Goal: Task Accomplishment & Management: Complete application form

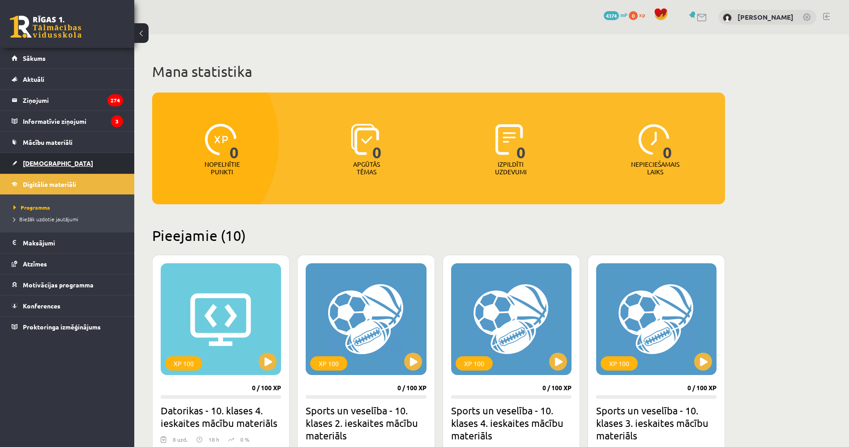
click at [66, 166] on link "[DEMOGRAPHIC_DATA]" at bounding box center [67, 163] width 111 height 21
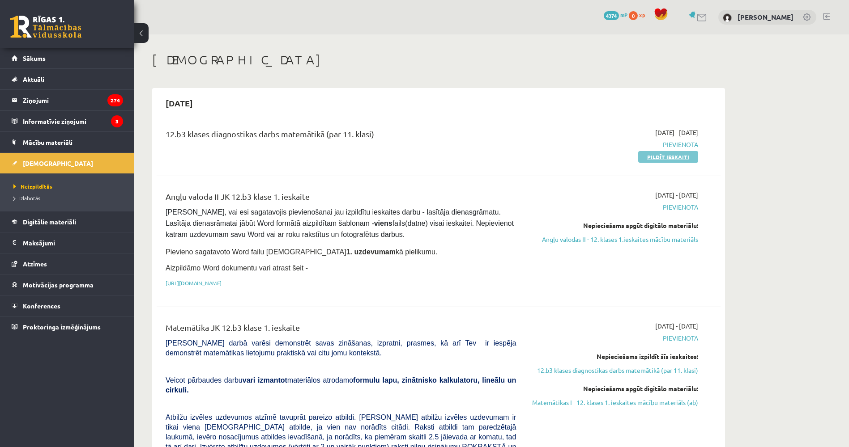
click at [659, 156] on link "Pildīt ieskaiti" at bounding box center [668, 157] width 60 height 12
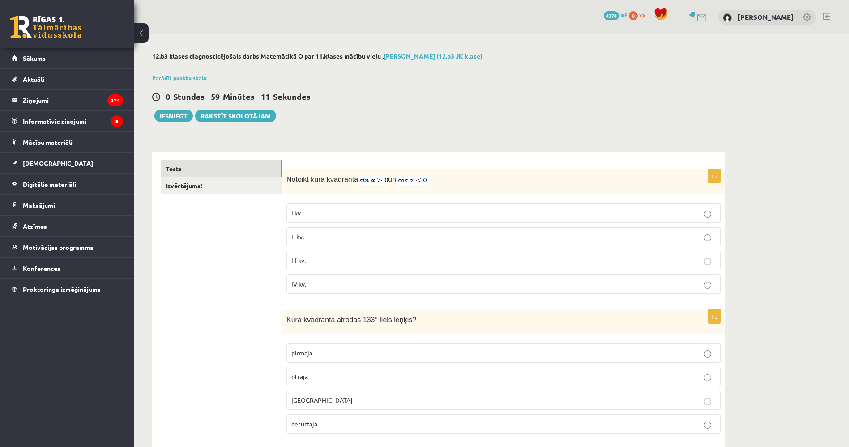
click at [400, 114] on div "0 Stundas 59 Minūtes 11 Sekundes Ieskaite saglabāta! Iesniegt Rakstīt skolotājam" at bounding box center [438, 102] width 573 height 40
click at [342, 237] on p "II kv." at bounding box center [503, 236] width 424 height 9
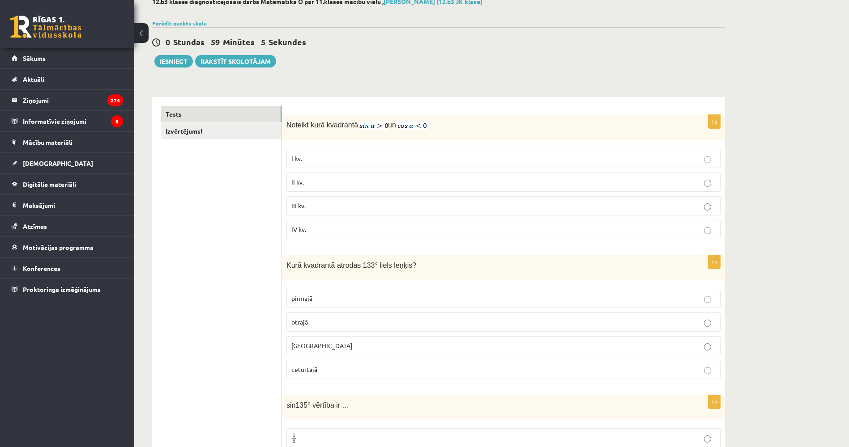
drag, startPoint x: 204, startPoint y: 243, endPoint x: 204, endPoint y: 249, distance: 5.8
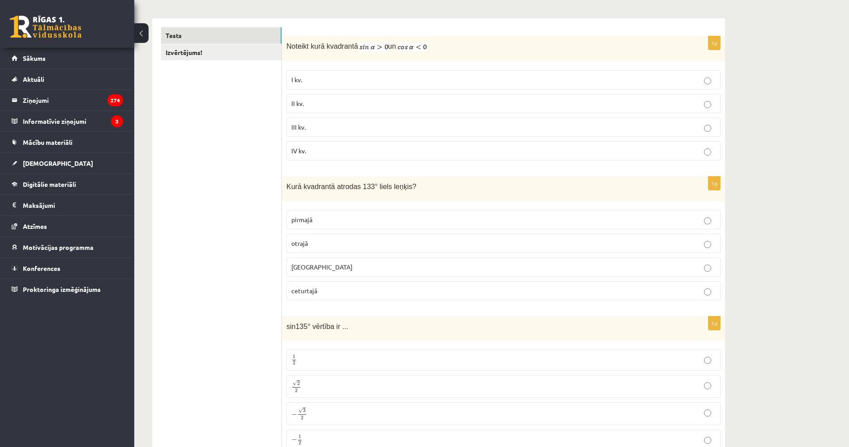
drag, startPoint x: 205, startPoint y: 245, endPoint x: 206, endPoint y: 258, distance: 13.4
click at [326, 244] on p "otrajā" at bounding box center [503, 242] width 424 height 9
drag, startPoint x: 286, startPoint y: 187, endPoint x: 429, endPoint y: 182, distance: 143.3
click at [429, 182] on div "Kurā kvadrantā atrodas 133° liels leņķis?" at bounding box center [503, 188] width 443 height 25
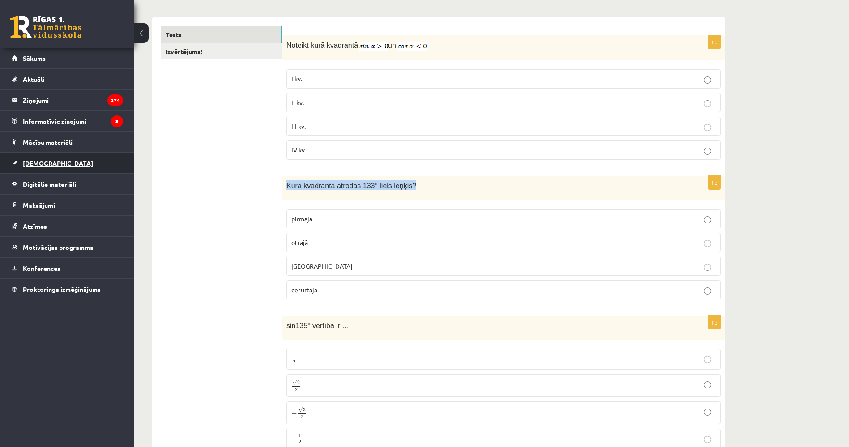
copy span "Kurā kvadrantā atrodas 133° liels leņķis?"
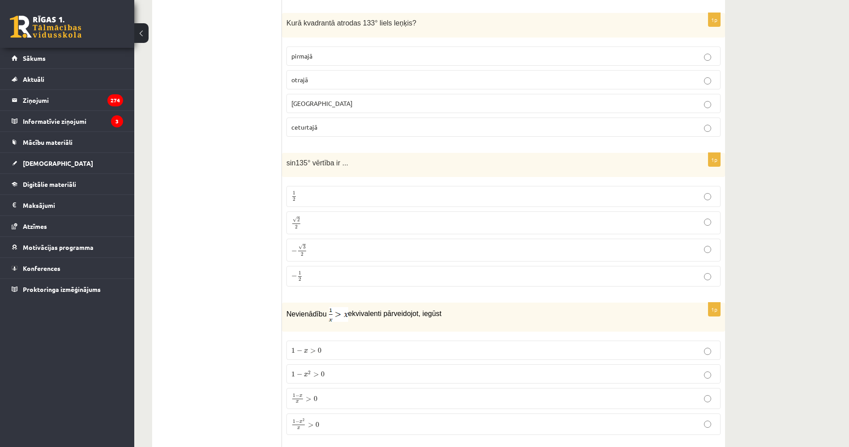
drag, startPoint x: 173, startPoint y: 170, endPoint x: 178, endPoint y: 190, distance: 19.9
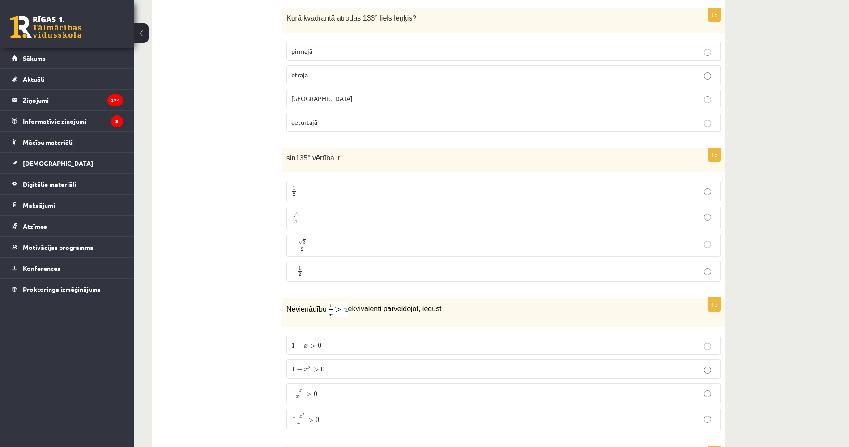
click at [338, 215] on p "√ 2 2 2 2" at bounding box center [503, 218] width 424 height 13
drag, startPoint x: 287, startPoint y: 158, endPoint x: 350, endPoint y: 156, distance: 63.6
click at [350, 156] on p "sin135° vērtība ir ..." at bounding box center [480, 158] width 389 height 10
copy span "sin135° vērtība ir ..."
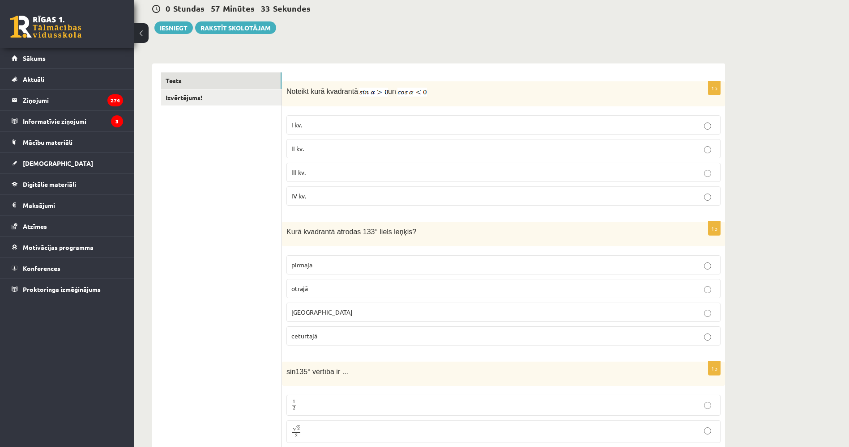
drag, startPoint x: 210, startPoint y: 143, endPoint x: 200, endPoint y: 106, distance: 37.6
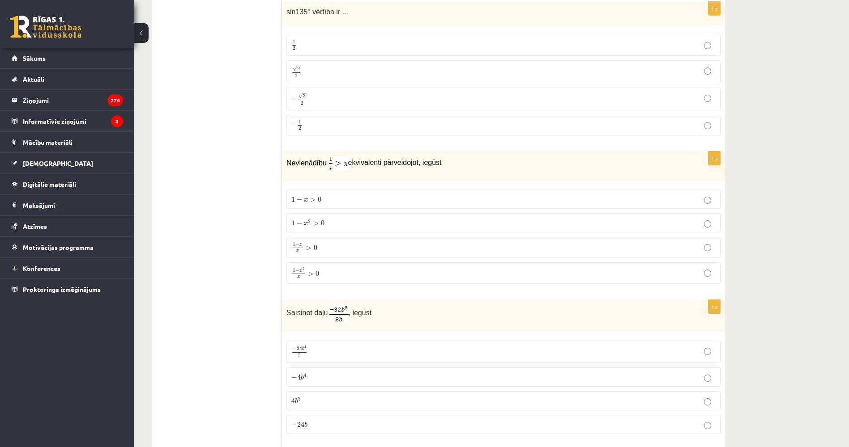
drag, startPoint x: 215, startPoint y: 166, endPoint x: 215, endPoint y: 190, distance: 23.3
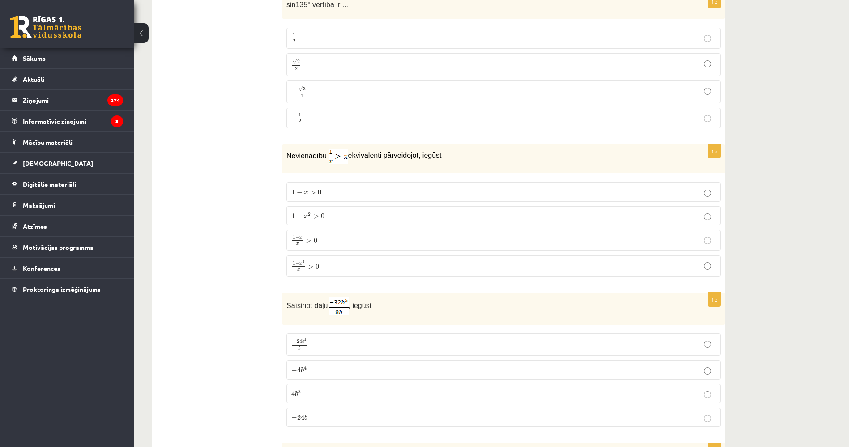
drag, startPoint x: 284, startPoint y: 155, endPoint x: 447, endPoint y: 153, distance: 162.9
click at [447, 153] on div "Nevienādību ekvivalenti pārveidojot, iegūst" at bounding box center [503, 159] width 443 height 29
copy p "Nevienādību ekvivalenti pārveidojot, iegūst"
click at [336, 268] on p "1 − x 2 x > 0 1 − x 2 x > 0" at bounding box center [503, 266] width 424 height 12
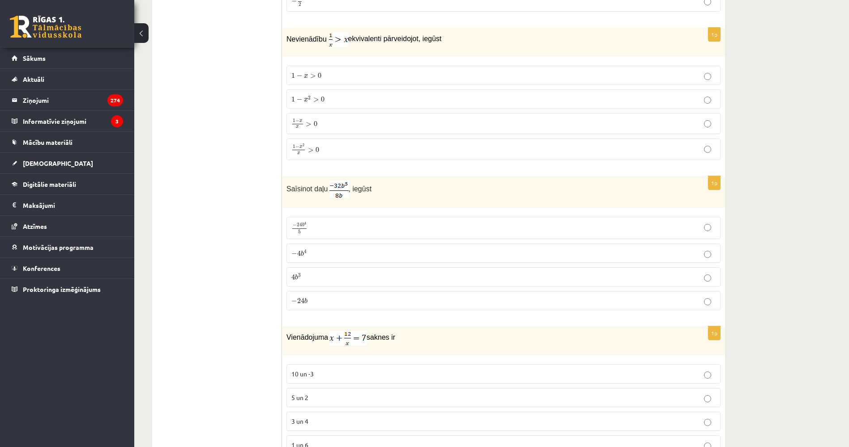
drag, startPoint x: 216, startPoint y: 264, endPoint x: 218, endPoint y: 277, distance: 13.2
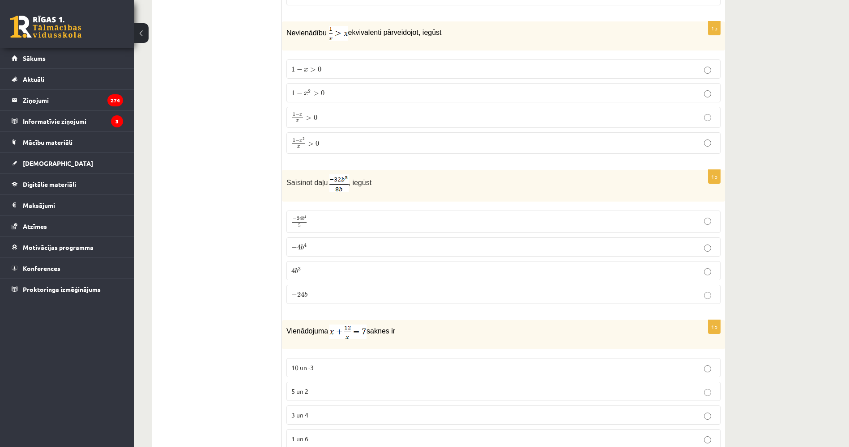
click at [313, 250] on p "− 4 b 4 − 4 b 4" at bounding box center [503, 247] width 424 height 9
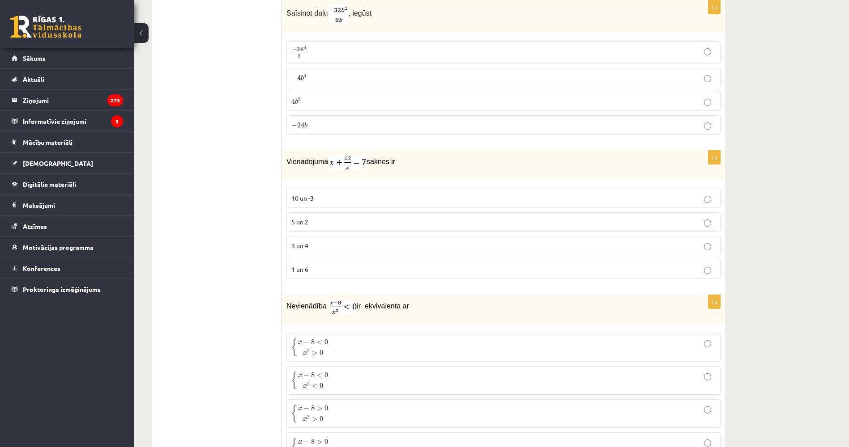
scroll to position [773, 0]
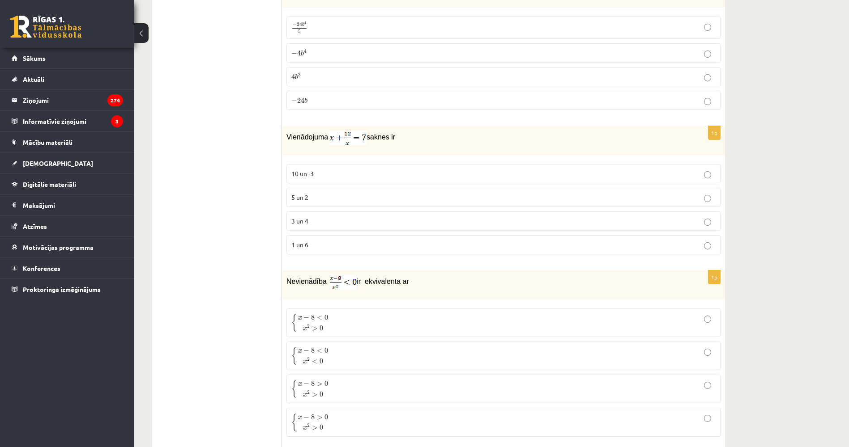
drag, startPoint x: 190, startPoint y: 326, endPoint x: 193, endPoint y: 342, distance: 16.8
click at [321, 219] on p "3 un 4" at bounding box center [503, 221] width 424 height 9
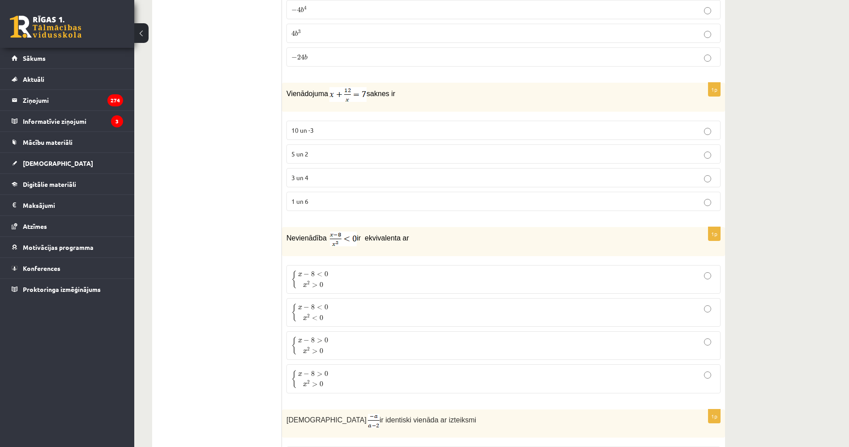
drag, startPoint x: 156, startPoint y: 92, endPoint x: 158, endPoint y: 110, distance: 18.0
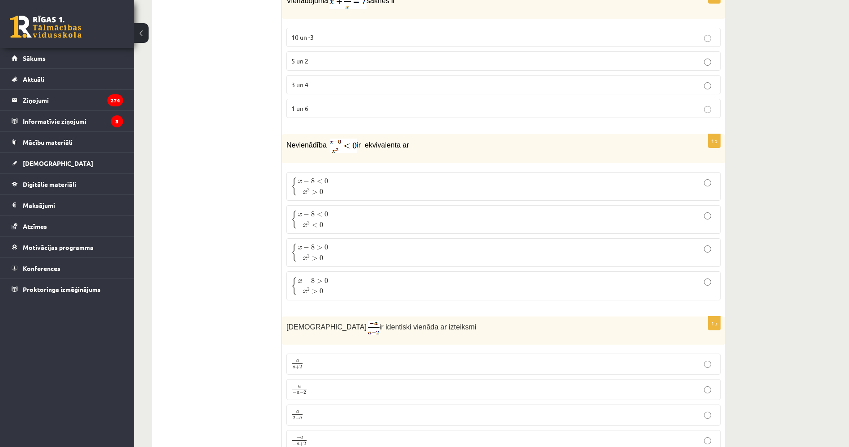
scroll to position [912, 0]
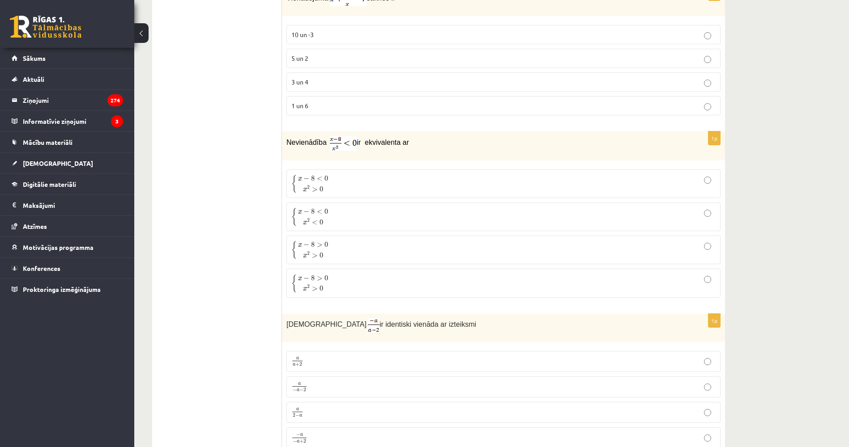
drag, startPoint x: 284, startPoint y: 139, endPoint x: 417, endPoint y: 137, distance: 132.5
click at [417, 137] on div "Nevienādība ir ekvivalenta ar" at bounding box center [503, 146] width 443 height 29
copy p "Nevienādība ir ekvivalenta ar"
click at [367, 184] on p "{ x − 8 < 0 x 2 > 0 { x − 8 < 0 x 2 > 0" at bounding box center [503, 184] width 424 height 19
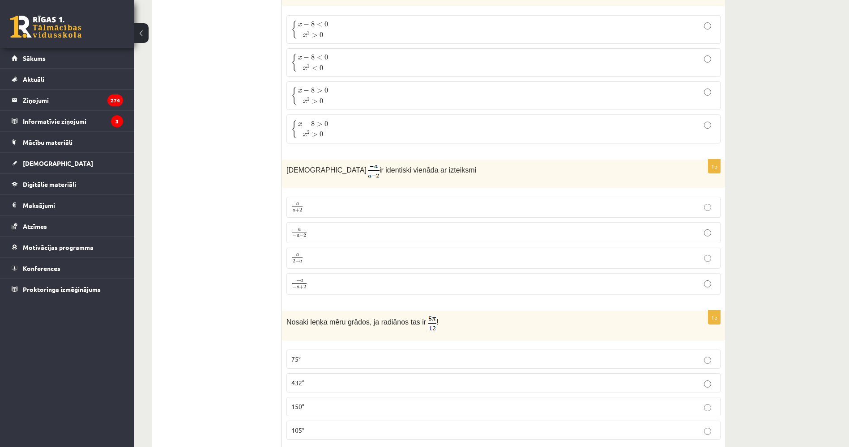
drag, startPoint x: 203, startPoint y: 179, endPoint x: 205, endPoint y: 206, distance: 26.9
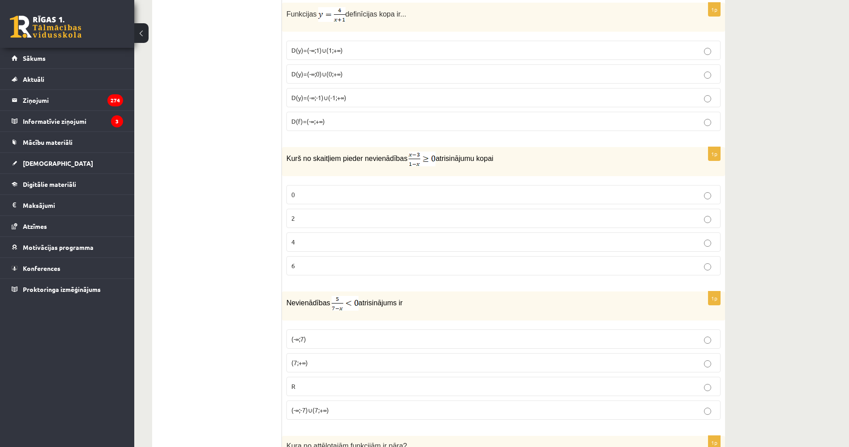
drag, startPoint x: 204, startPoint y: 163, endPoint x: 204, endPoint y: 183, distance: 19.3
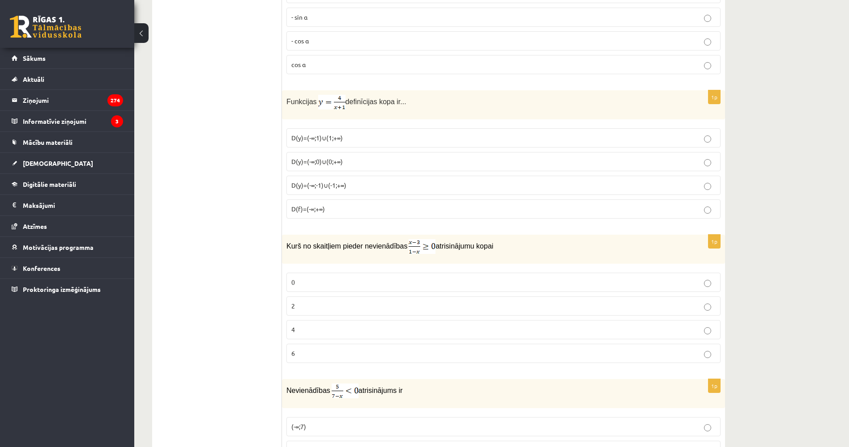
drag, startPoint x: 204, startPoint y: 181, endPoint x: 192, endPoint y: 133, distance: 49.2
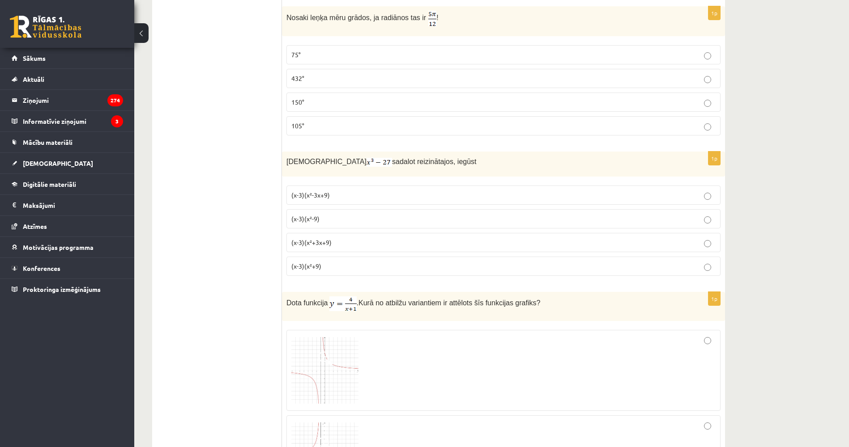
drag, startPoint x: 185, startPoint y: 148, endPoint x: 180, endPoint y: 99, distance: 49.0
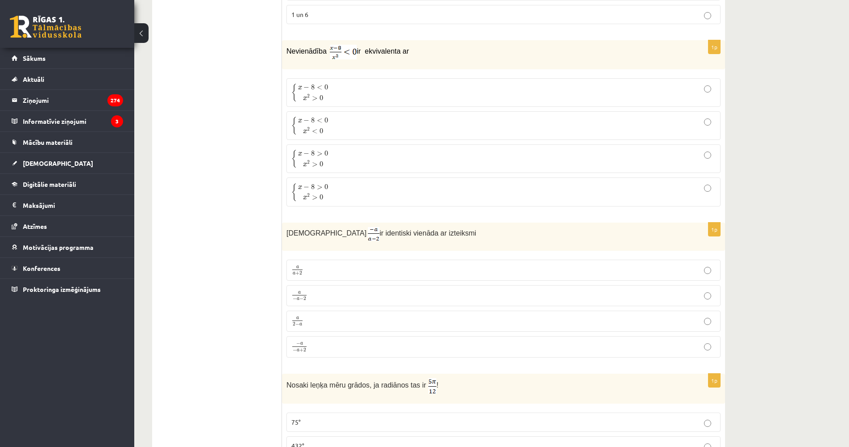
drag, startPoint x: 185, startPoint y: 134, endPoint x: 181, endPoint y: 115, distance: 19.6
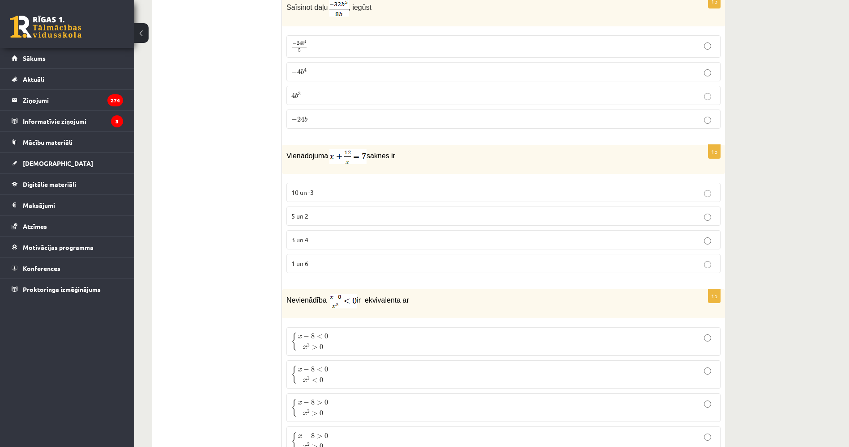
drag, startPoint x: 183, startPoint y: 136, endPoint x: 177, endPoint y: 85, distance: 51.4
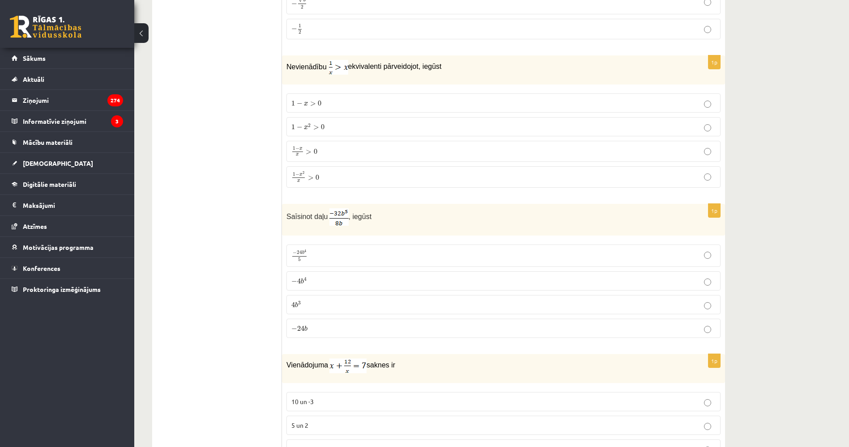
drag, startPoint x: 185, startPoint y: 153, endPoint x: 178, endPoint y: 120, distance: 33.1
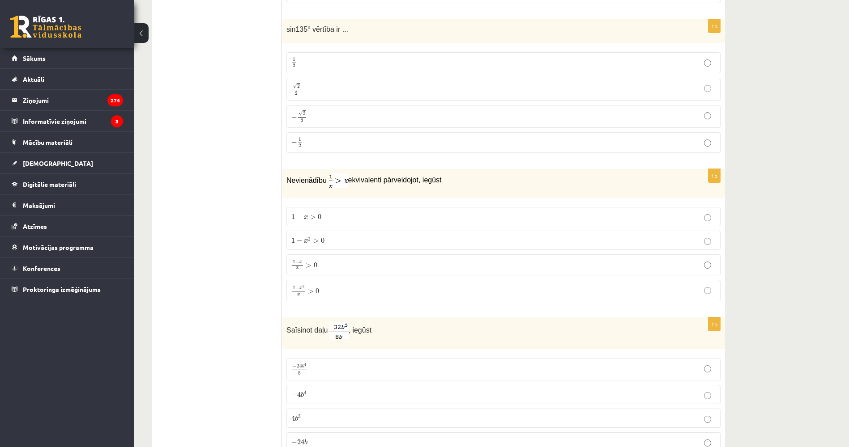
scroll to position [401, 0]
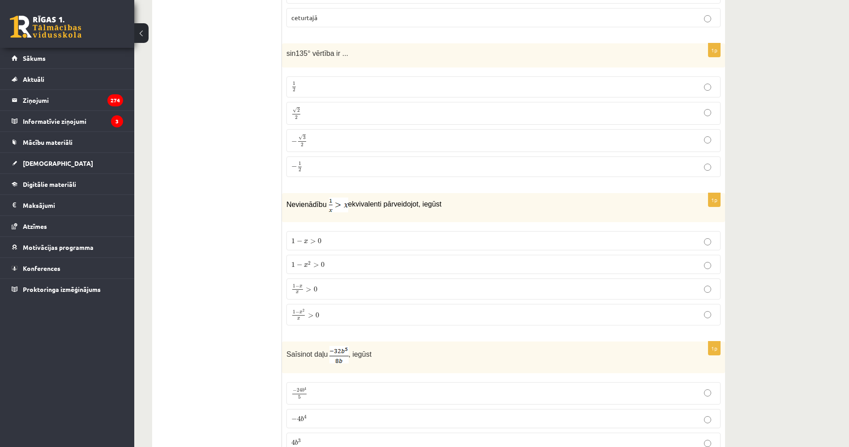
drag, startPoint x: 174, startPoint y: 175, endPoint x: 167, endPoint y: 147, distance: 28.4
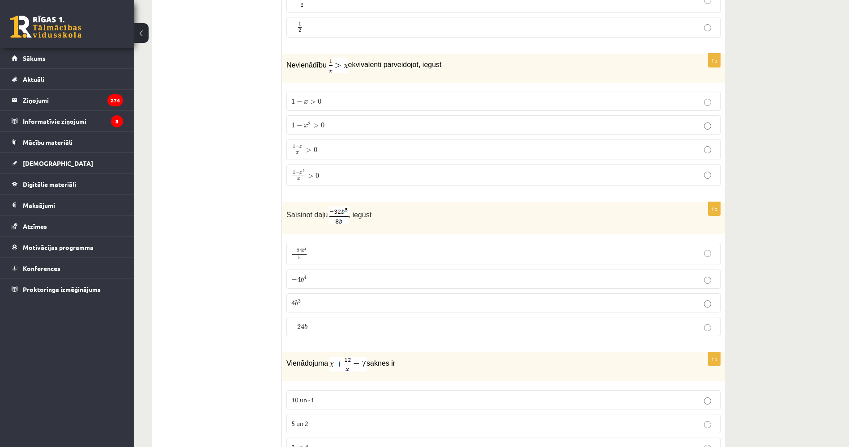
drag, startPoint x: 171, startPoint y: 175, endPoint x: 190, endPoint y: 259, distance: 85.8
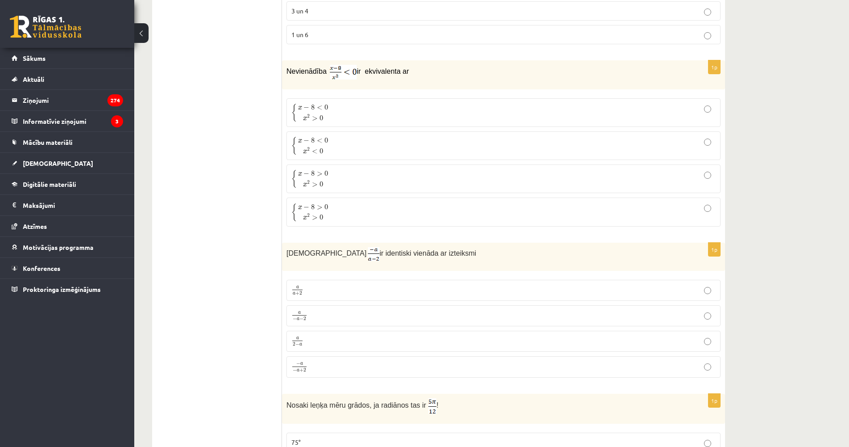
drag, startPoint x: 193, startPoint y: 258, endPoint x: 195, endPoint y: 265, distance: 7.7
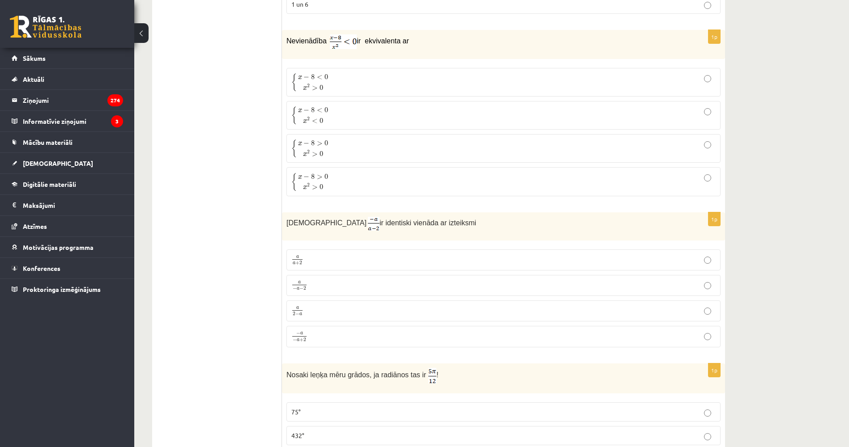
drag, startPoint x: 180, startPoint y: 204, endPoint x: 182, endPoint y: 242, distance: 38.1
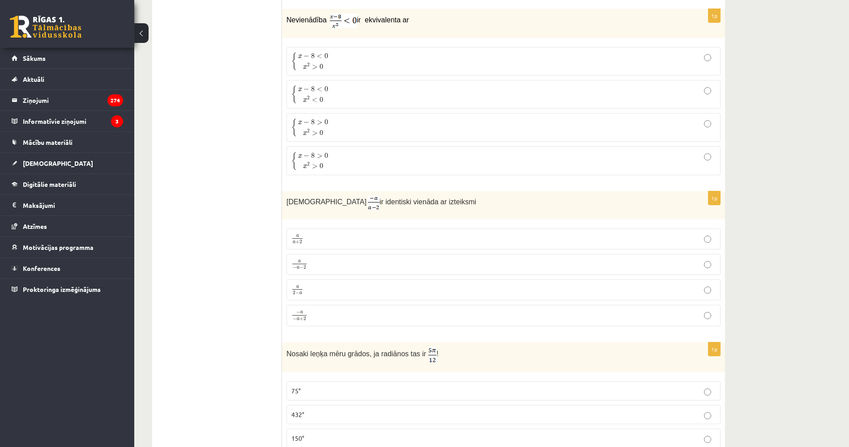
click at [328, 291] on p "a 2 − a a 2 − a" at bounding box center [503, 290] width 424 height 11
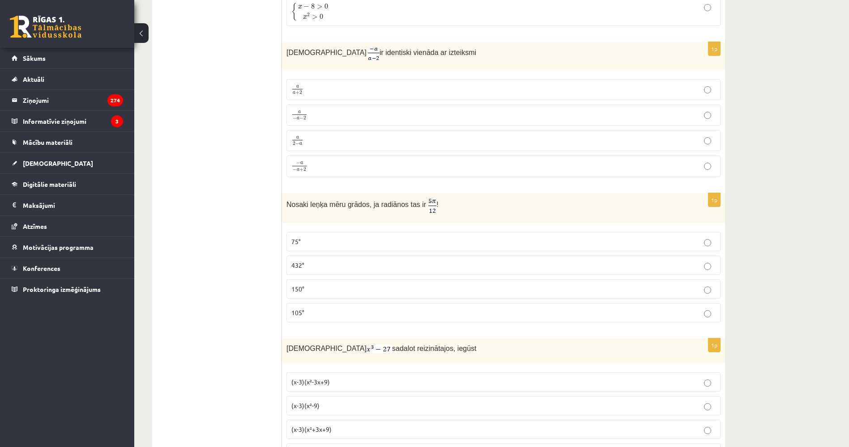
scroll to position [1205, 0]
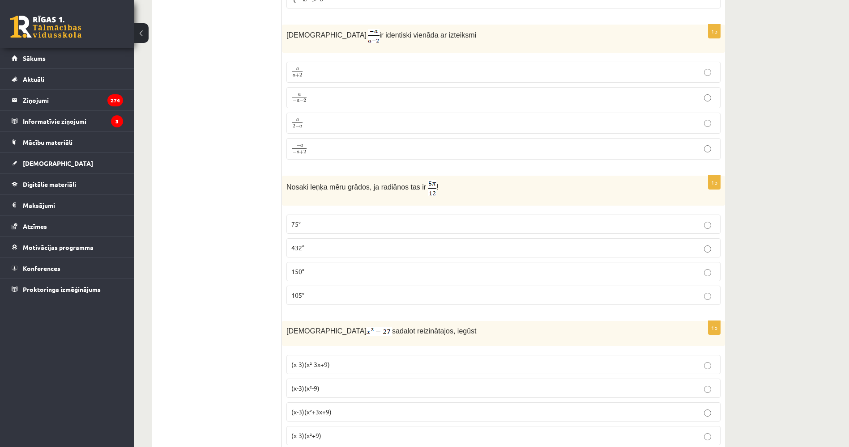
drag, startPoint x: 215, startPoint y: 248, endPoint x: 216, endPoint y: 264, distance: 15.2
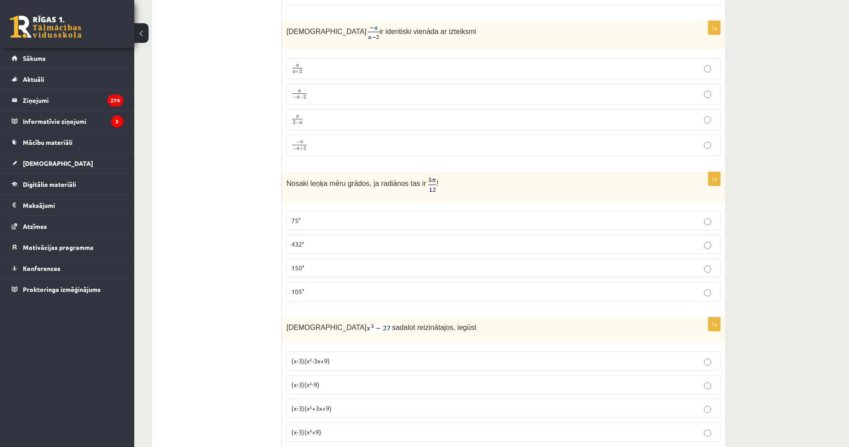
drag, startPoint x: 235, startPoint y: 235, endPoint x: 290, endPoint y: 223, distance: 56.3
click at [330, 219] on p "75°" at bounding box center [503, 220] width 424 height 9
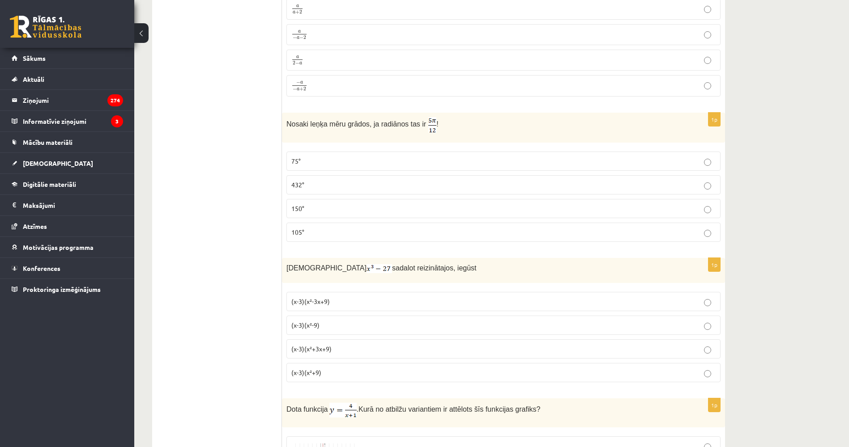
scroll to position [1383, 0]
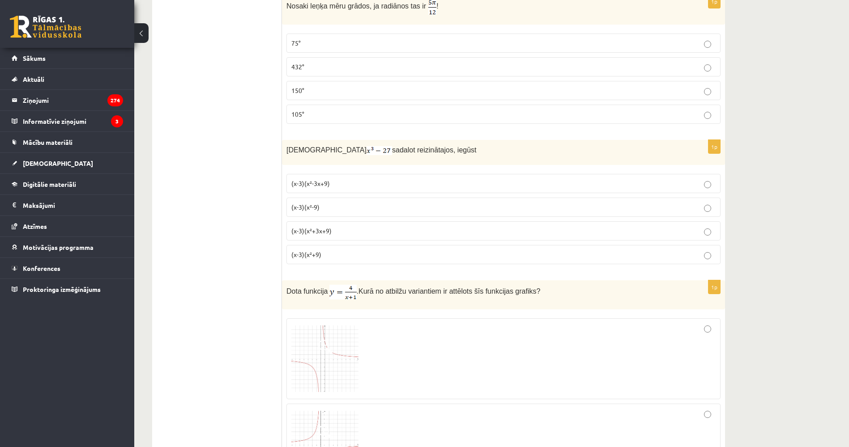
drag, startPoint x: 226, startPoint y: 237, endPoint x: 228, endPoint y: 244, distance: 6.9
click at [336, 228] on p "(x-3)(x²+3x+9)" at bounding box center [503, 230] width 424 height 9
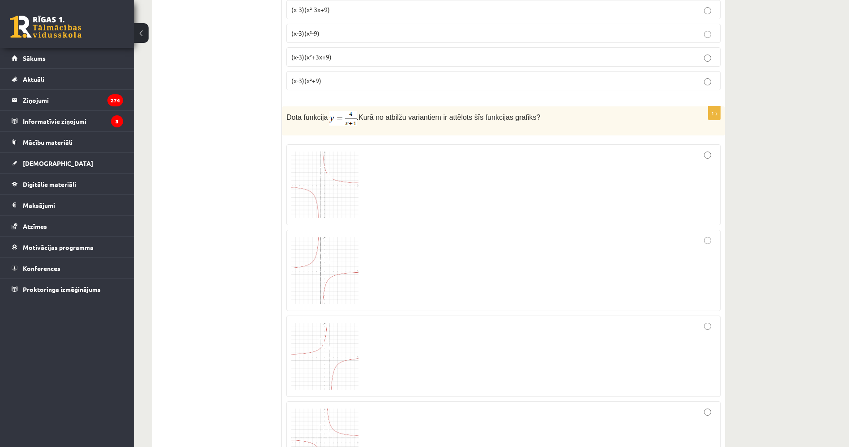
drag, startPoint x: 192, startPoint y: 229, endPoint x: 192, endPoint y: 242, distance: 13.0
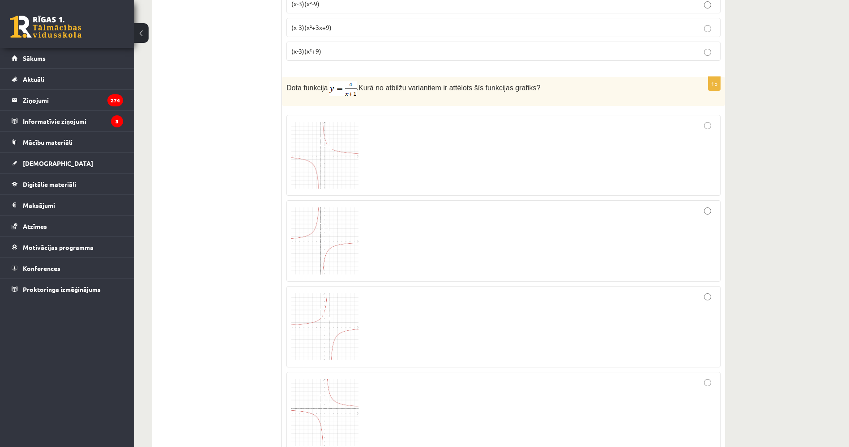
drag, startPoint x: 177, startPoint y: 290, endPoint x: 179, endPoint y: 302, distance: 11.9
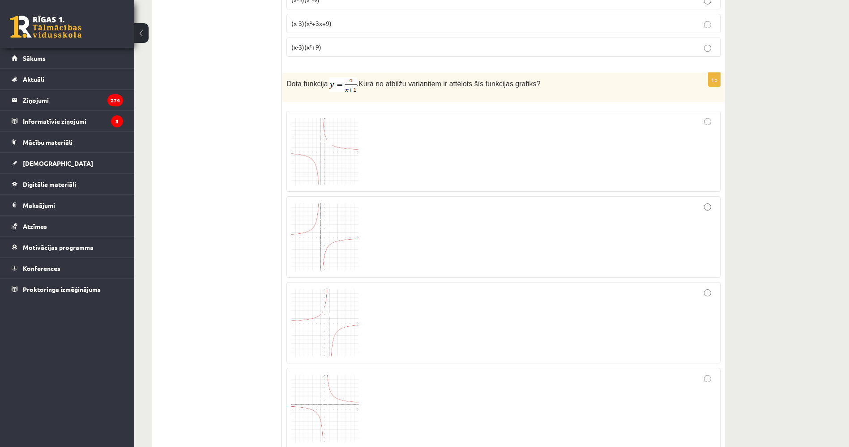
click at [335, 164] on img at bounding box center [324, 151] width 67 height 67
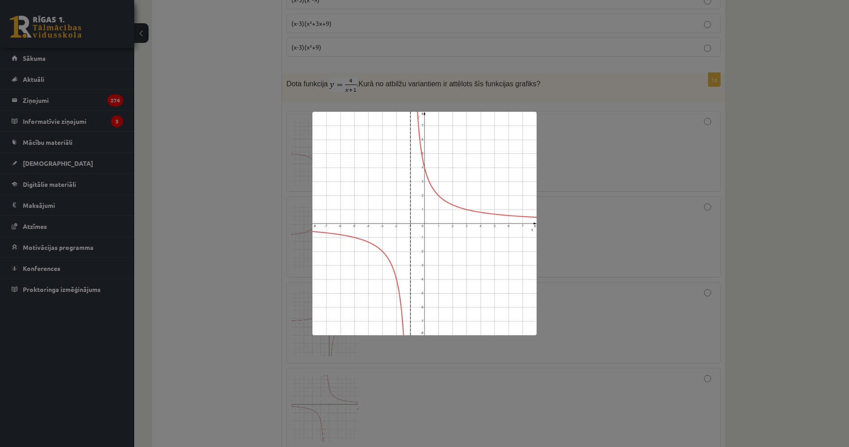
click at [192, 198] on div at bounding box center [424, 223] width 849 height 447
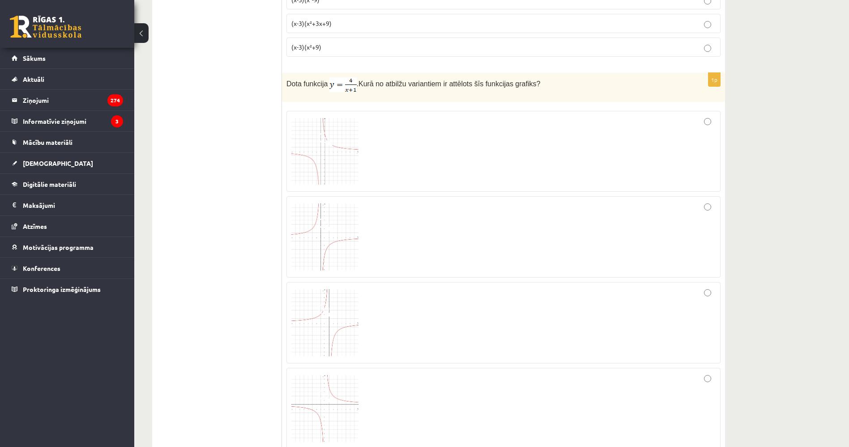
click at [319, 392] on span at bounding box center [325, 397] width 14 height 14
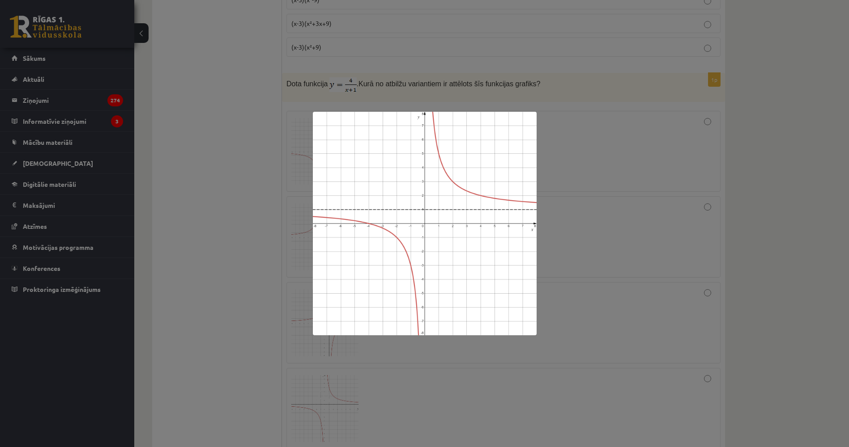
click at [199, 323] on div at bounding box center [424, 223] width 849 height 447
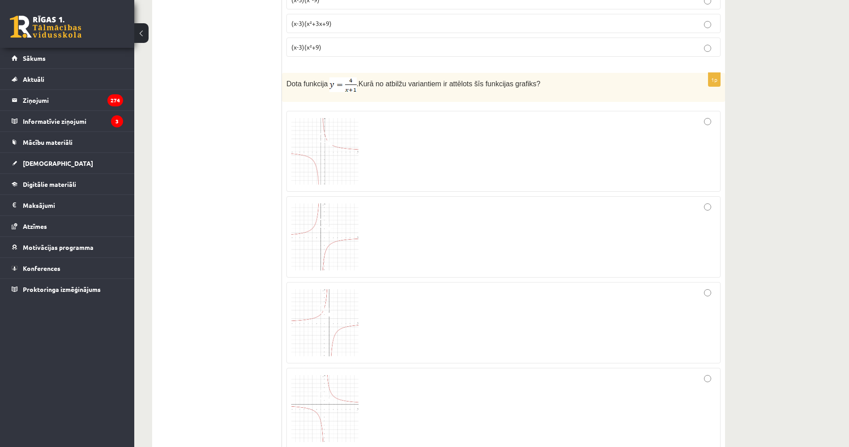
click at [338, 318] on img at bounding box center [324, 322] width 67 height 67
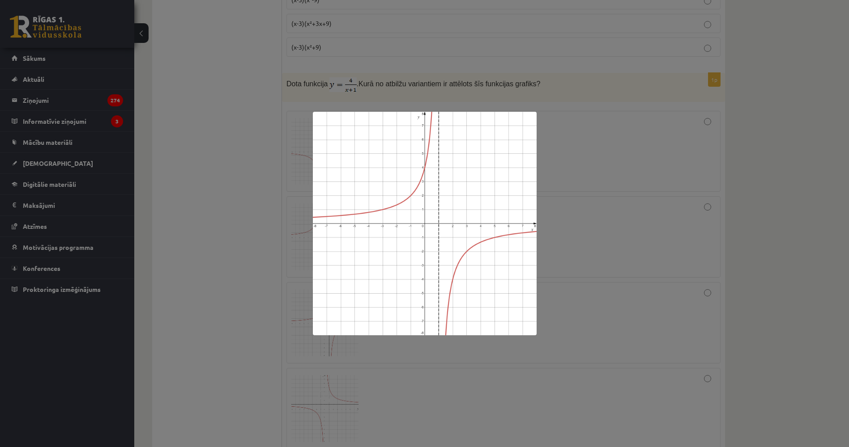
click at [217, 307] on div at bounding box center [424, 223] width 849 height 447
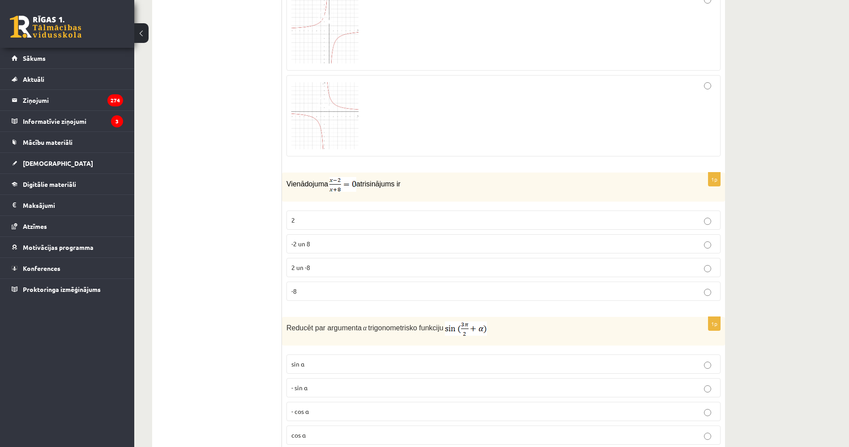
drag, startPoint x: 192, startPoint y: 228, endPoint x: 192, endPoint y: 239, distance: 11.2
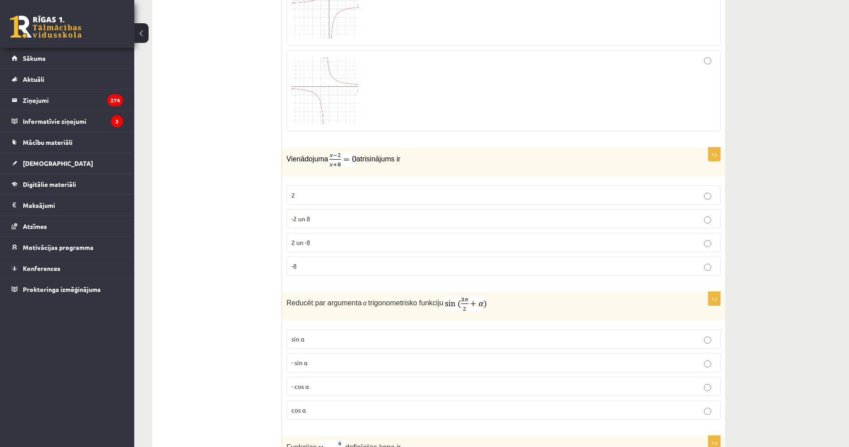
scroll to position [1928, 0]
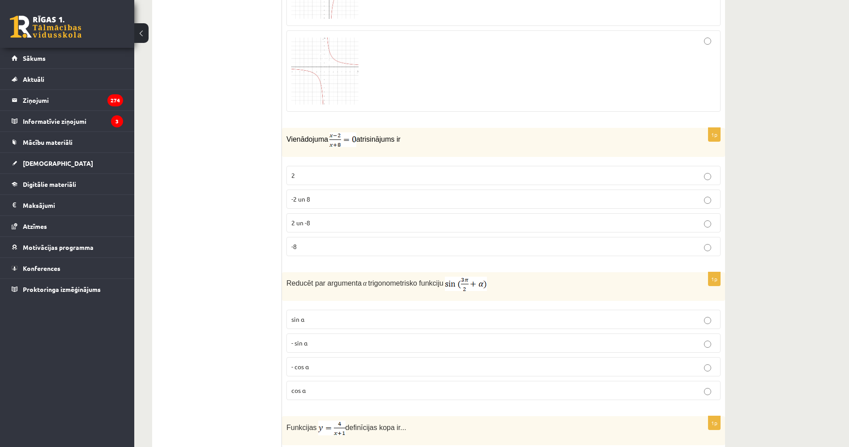
drag, startPoint x: 316, startPoint y: 220, endPoint x: 313, endPoint y: 214, distance: 6.2
click at [316, 221] on p "2 un -8" at bounding box center [503, 222] width 424 height 9
drag, startPoint x: 285, startPoint y: 136, endPoint x: 441, endPoint y: 138, distance: 156.2
click at [441, 138] on div "Vienādojuma atrisinājums ir" at bounding box center [503, 142] width 443 height 29
copy p "Vienādojuma atrisinājums ir"
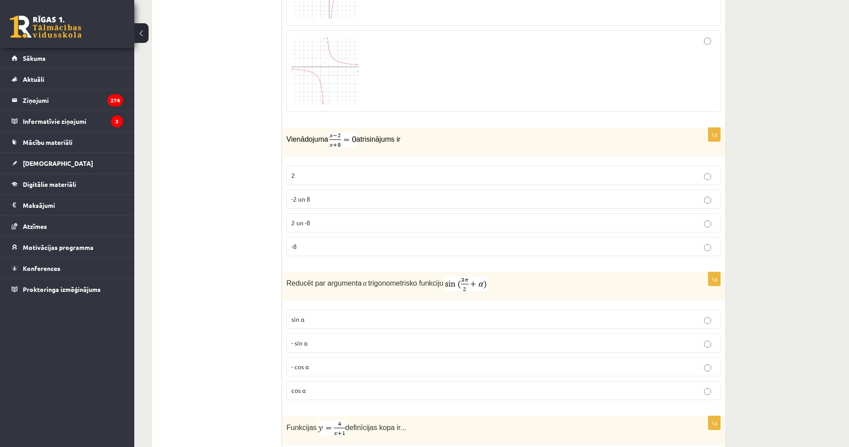
click at [307, 175] on p "2" at bounding box center [503, 175] width 424 height 9
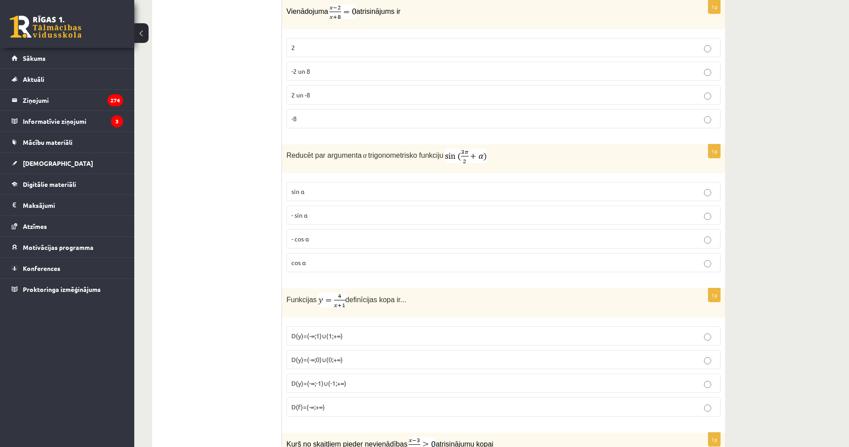
drag, startPoint x: 209, startPoint y: 192, endPoint x: 211, endPoint y: 208, distance: 16.7
drag, startPoint x: 309, startPoint y: 153, endPoint x: 435, endPoint y: 150, distance: 126.2
click at [435, 150] on div "Reducēt par argumenta α trigonometrisko funkciju" at bounding box center [503, 158] width 443 height 29
copy p "Reducēt par argumenta α trigonometrisko funkciju"
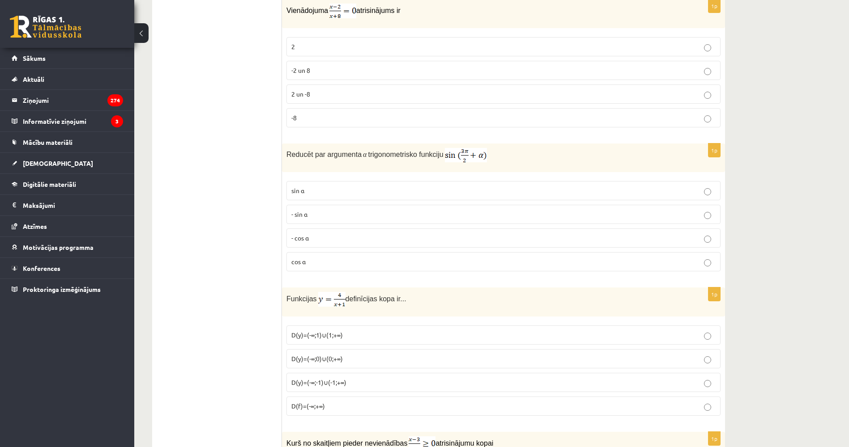
click at [174, 215] on ul "Tests Izvērtējums!" at bounding box center [221, 369] width 121 height 4530
click at [318, 236] on p "- cos ⁡α" at bounding box center [503, 238] width 424 height 9
click at [190, 217] on ul "Tests Izvērtējums!" at bounding box center [221, 369] width 121 height 4530
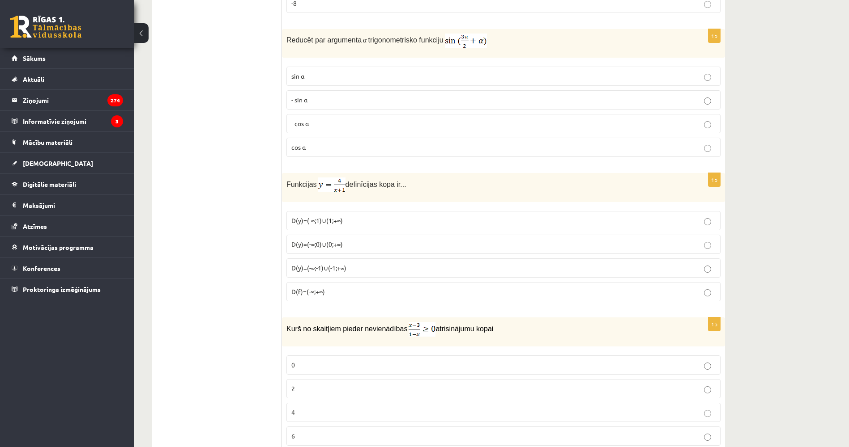
drag, startPoint x: 178, startPoint y: 224, endPoint x: 178, endPoint y: 249, distance: 25.1
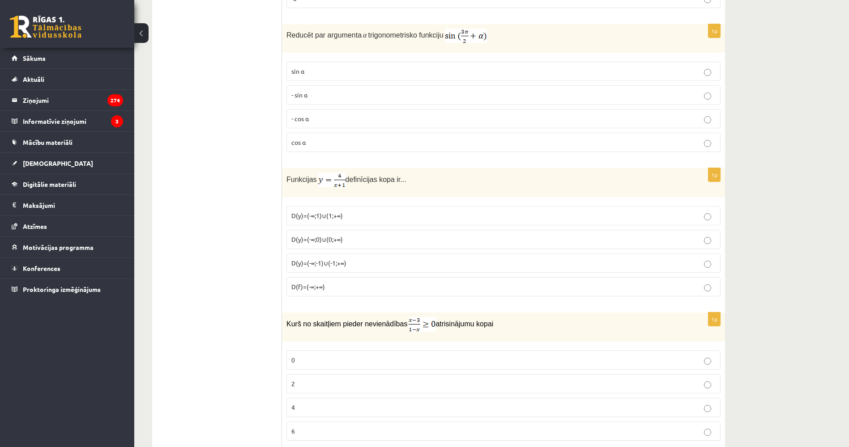
scroll to position [2221, 0]
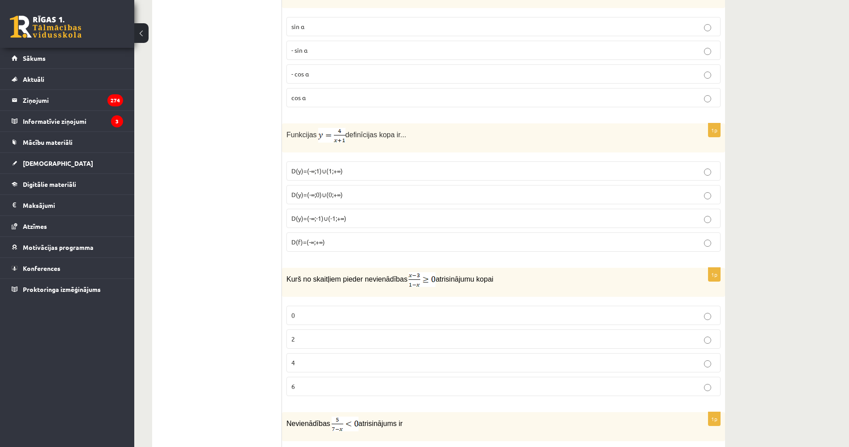
drag, startPoint x: 285, startPoint y: 131, endPoint x: 408, endPoint y: 136, distance: 122.3
click at [408, 136] on div "Funkcijas definīcijas kopa ir..." at bounding box center [503, 137] width 443 height 29
copy p "Funkcijas definīcijas kopa ir..."
click at [184, 244] on ul "Tests Izvērtējums!" at bounding box center [221, 205] width 121 height 4530
click at [227, 173] on ul "Tests Izvērtējums!" at bounding box center [221, 205] width 121 height 4530
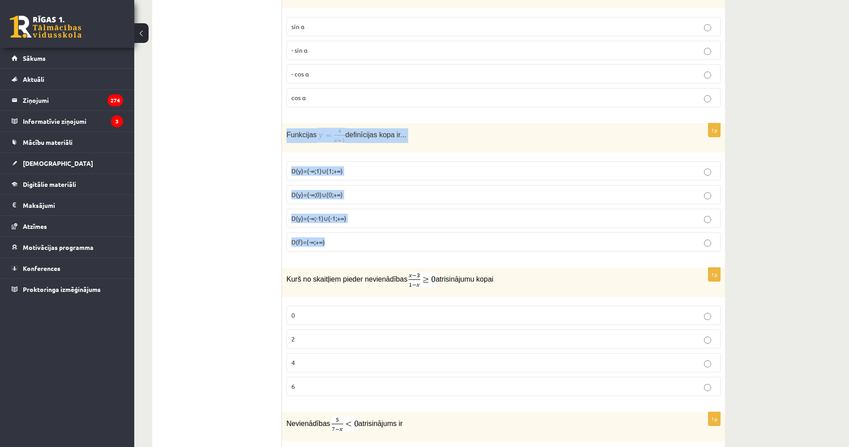
drag, startPoint x: 283, startPoint y: 131, endPoint x: 364, endPoint y: 242, distance: 137.4
click at [364, 242] on div "1p Funkcijas definīcijas kopa ir... D(y)=(-∞;1)∪(1;+∞) D(y)=(-∞;0)∪(0;+∞) D(y)=…" at bounding box center [503, 191] width 443 height 136
copy div "Funkcijas definīcijas kopa ir... D(y)=(-∞;1)∪(1;+∞) D(y)=(-∞;0)∪(0;+∞) D(y)=(-∞…"
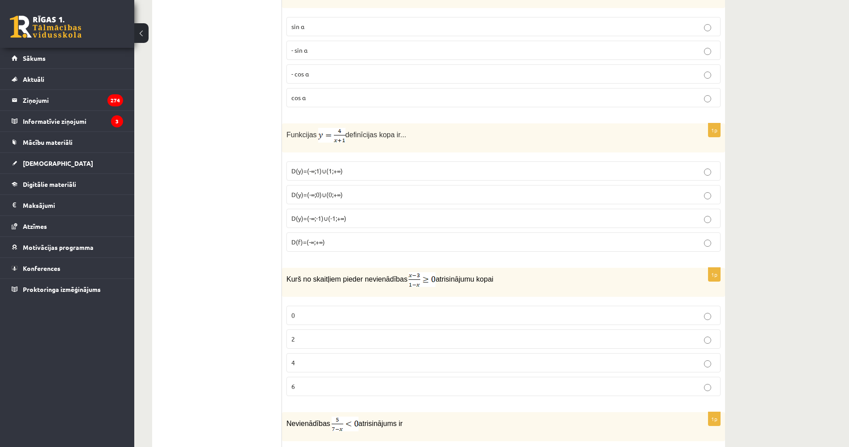
click at [215, 240] on ul "Tests Izvērtējums!" at bounding box center [221, 205] width 121 height 4530
click at [211, 177] on ul "Tests Izvērtējums!" at bounding box center [221, 205] width 121 height 4530
click at [328, 220] on span "D(y)=(-∞;-1)∪(-1;+∞)" at bounding box center [318, 218] width 55 height 8
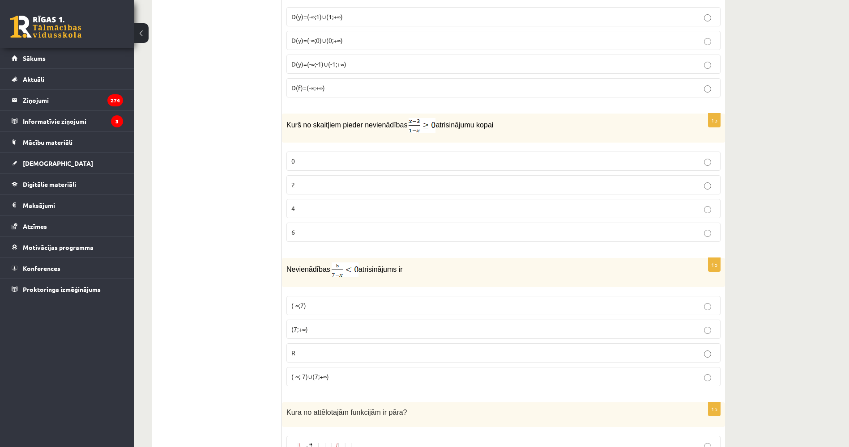
drag, startPoint x: 189, startPoint y: 209, endPoint x: 191, endPoint y: 220, distance: 11.3
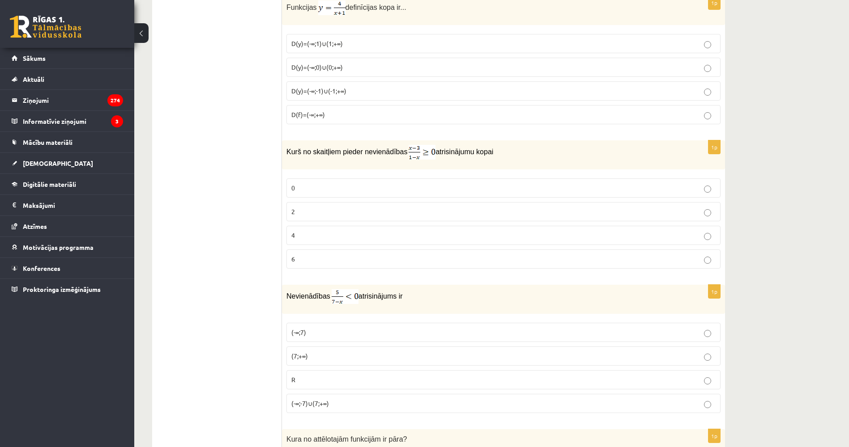
drag, startPoint x: 180, startPoint y: 205, endPoint x: 180, endPoint y: 183, distance: 22.8
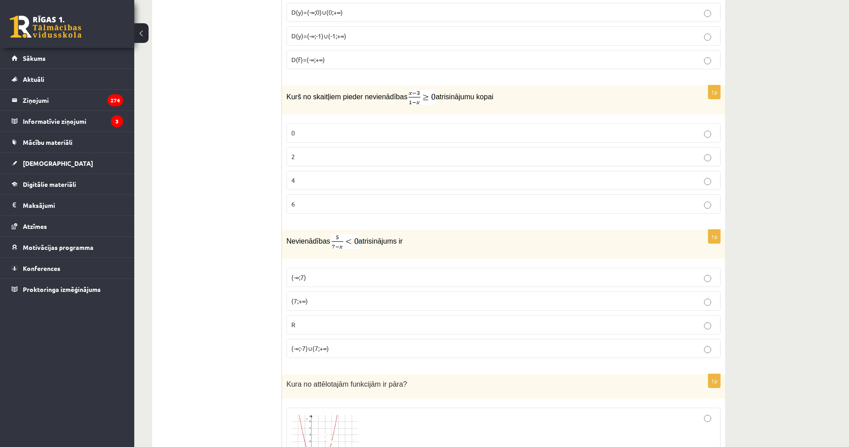
drag, startPoint x: 182, startPoint y: 193, endPoint x: 183, endPoint y: 205, distance: 12.7
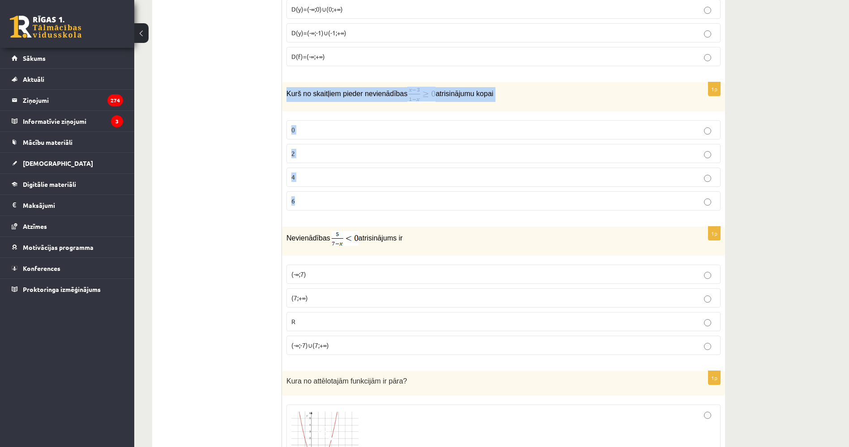
drag, startPoint x: 285, startPoint y: 92, endPoint x: 657, endPoint y: 200, distance: 388.1
click at [657, 200] on div "1p Kurš no skaitļiem pieder nevienādības atrisinājumu kopai 0 2 4 6" at bounding box center [503, 150] width 443 height 136
copy div "Kurš no skaitļiem pieder nevienādības atrisinājumu kopai 0 2 4 6"
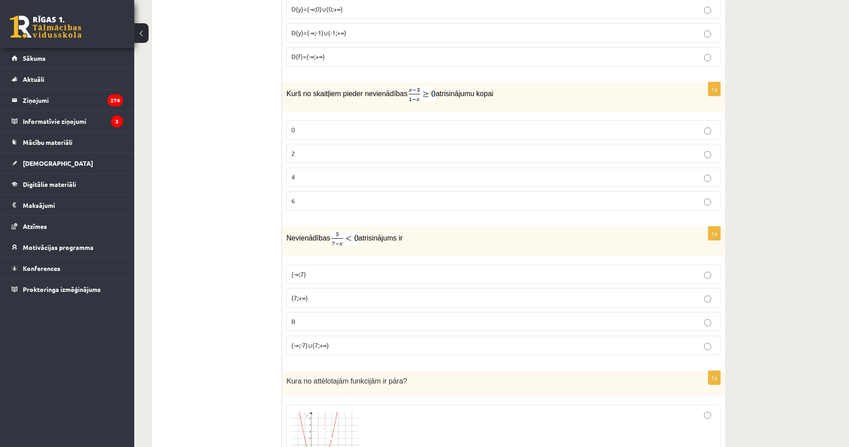
drag, startPoint x: 171, startPoint y: 196, endPoint x: 229, endPoint y: 174, distance: 61.2
click at [172, 196] on ul "Tests Izvērtējums!" at bounding box center [221, 19] width 121 height 4530
click at [316, 151] on p "2" at bounding box center [503, 153] width 424 height 9
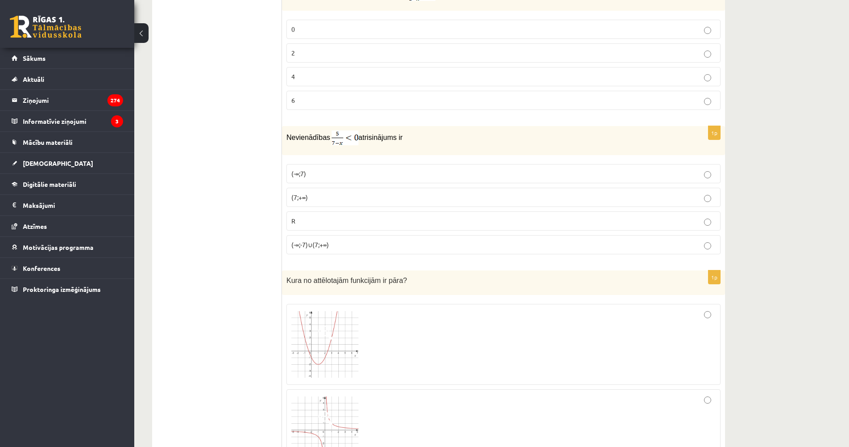
scroll to position [2533, 0]
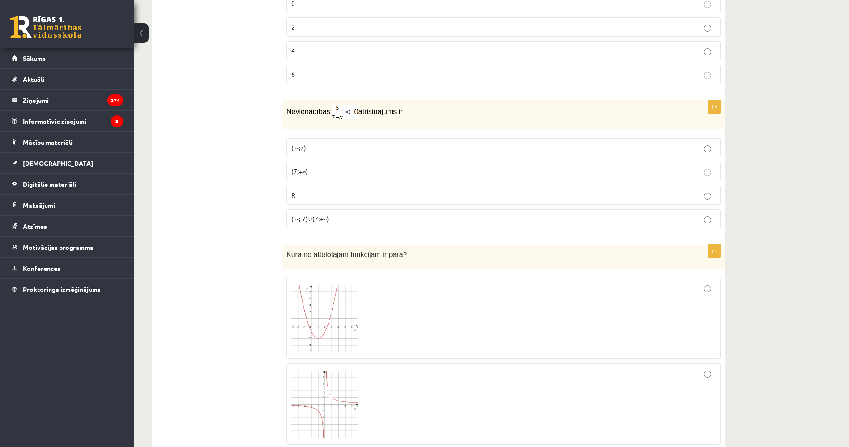
drag, startPoint x: 226, startPoint y: 154, endPoint x: 233, endPoint y: 186, distance: 33.0
drag, startPoint x: 287, startPoint y: 108, endPoint x: 373, endPoint y: 218, distance: 139.3
click at [373, 218] on div "1p Nevienādības atrisinājums ir (-∞;7) (7;+∞) R (-∞;-7)∪(7;+∞)" at bounding box center [503, 168] width 443 height 136
copy div "Nevienādības atrisinājums ir (-∞;7) (7;+∞) R (-∞;-7)∪(7;+∞)"
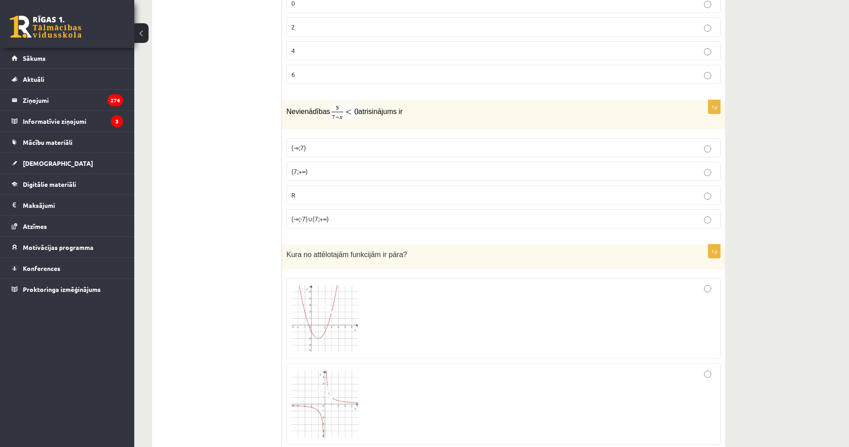
click at [305, 170] on span "(7;+∞)" at bounding box center [299, 171] width 17 height 8
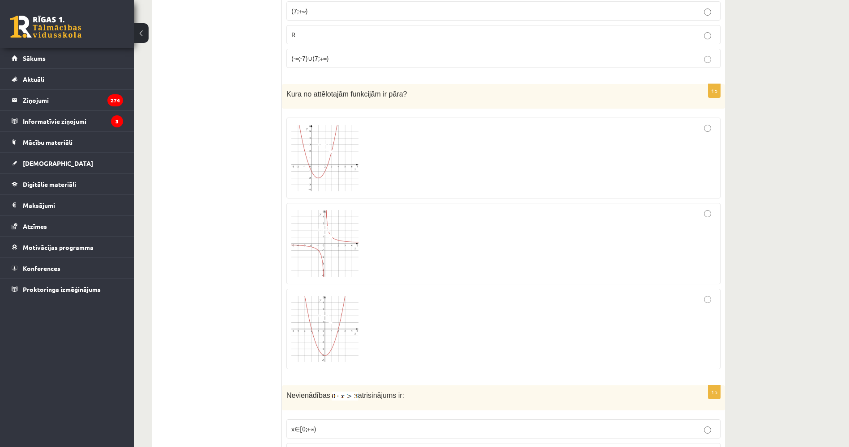
scroll to position [2713, 0]
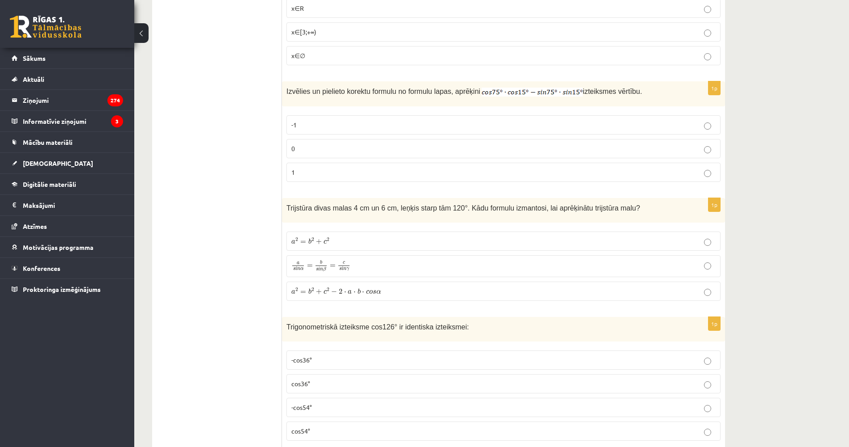
drag, startPoint x: 220, startPoint y: 235, endPoint x: 227, endPoint y: 270, distance: 35.7
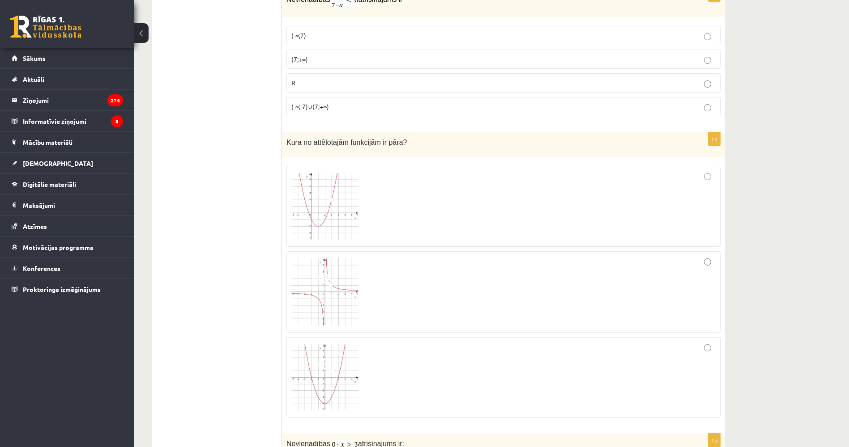
drag, startPoint x: 225, startPoint y: 209, endPoint x: 221, endPoint y: 186, distance: 23.6
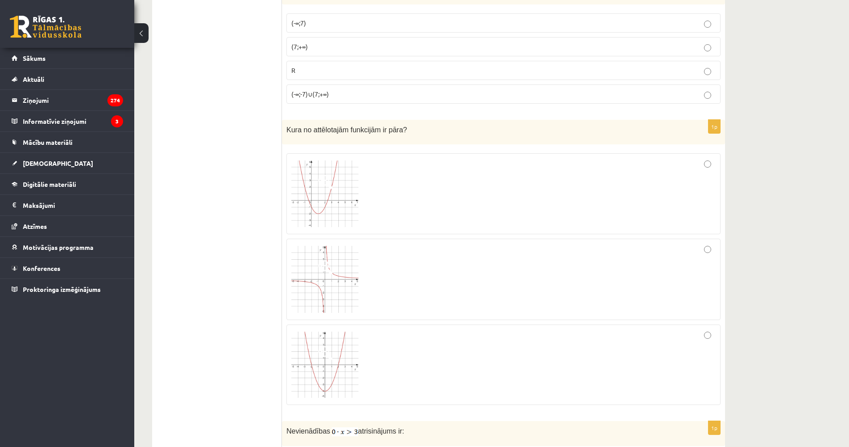
drag, startPoint x: 221, startPoint y: 200, endPoint x: 225, endPoint y: 226, distance: 26.6
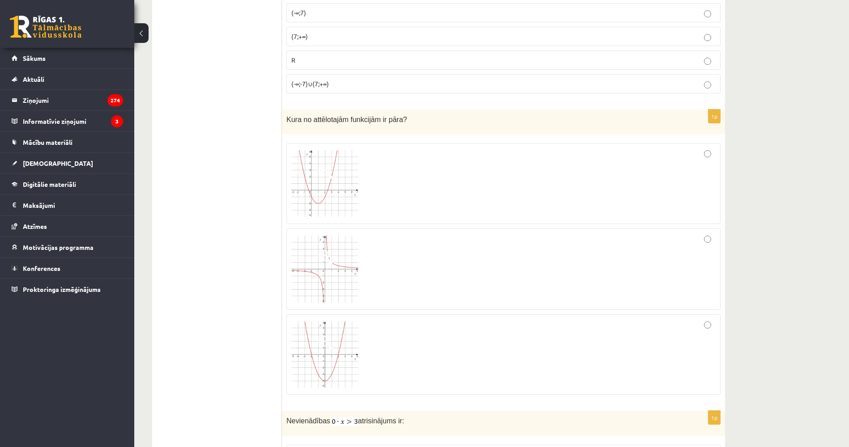
click at [352, 191] on img at bounding box center [324, 183] width 67 height 67
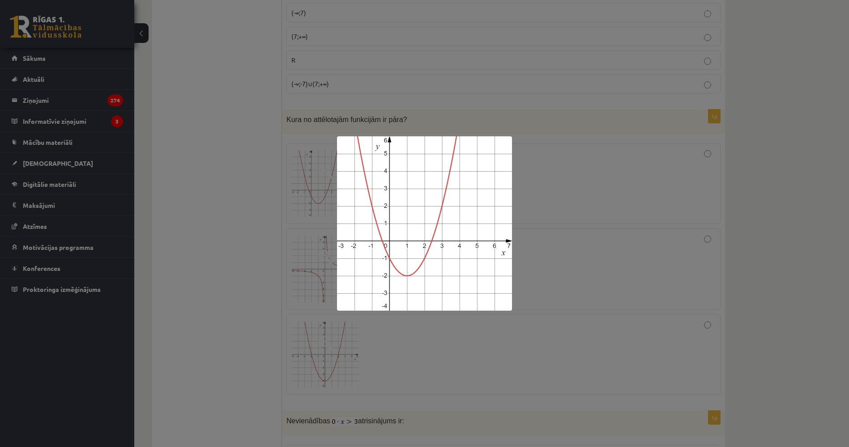
click at [226, 189] on div at bounding box center [424, 223] width 849 height 447
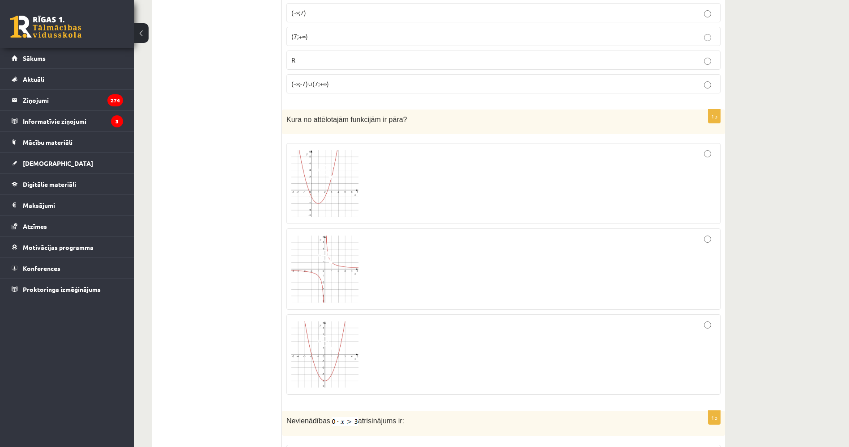
click at [344, 362] on img at bounding box center [324, 355] width 67 height 66
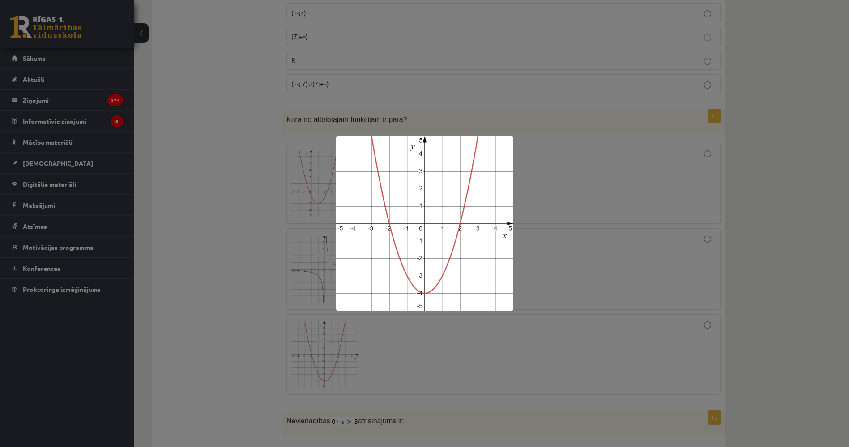
click at [226, 311] on div at bounding box center [424, 223] width 849 height 447
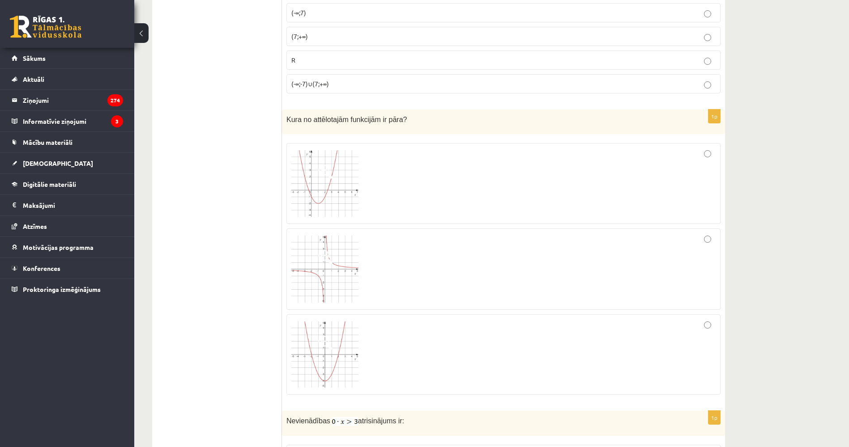
click at [510, 373] on div at bounding box center [503, 354] width 424 height 71
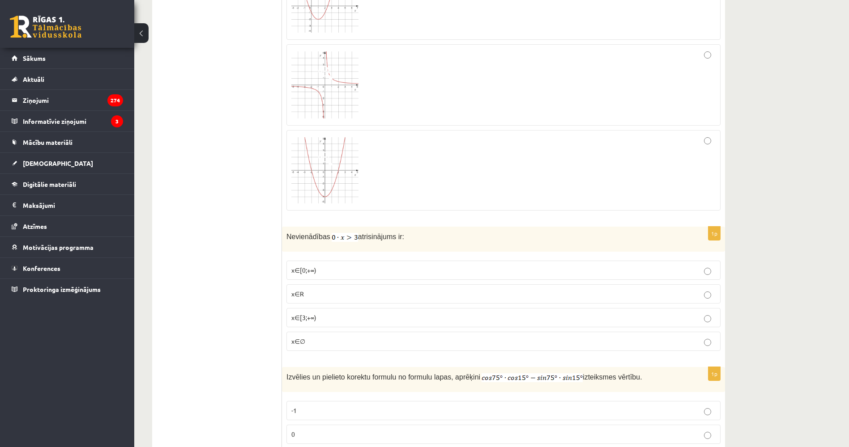
drag, startPoint x: 149, startPoint y: 209, endPoint x: 158, endPoint y: 248, distance: 39.8
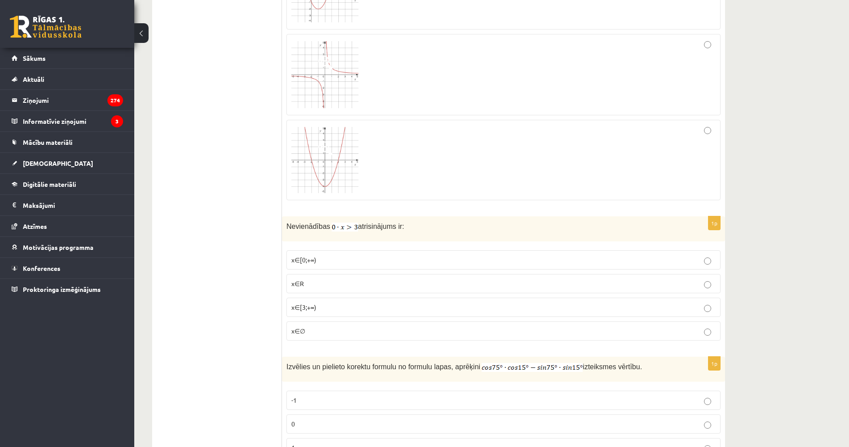
scroll to position [2868, 0]
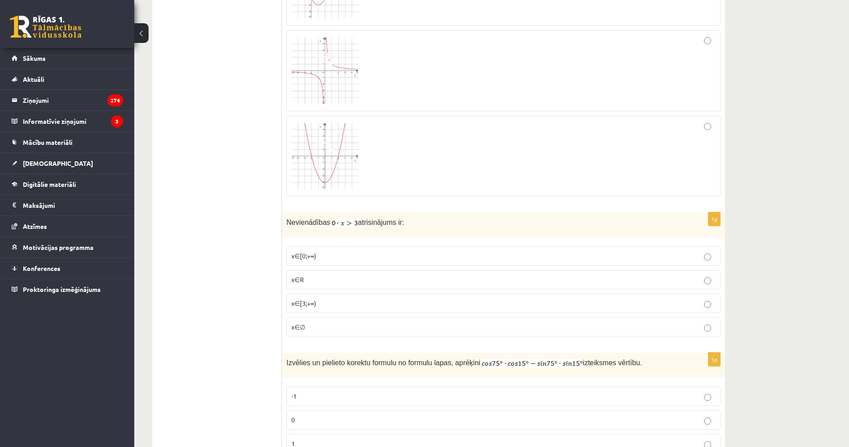
drag, startPoint x: 158, startPoint y: 231, endPoint x: 160, endPoint y: 244, distance: 13.0
drag, startPoint x: 285, startPoint y: 218, endPoint x: 358, endPoint y: 325, distance: 128.9
click at [358, 325] on div "1p Nevienādības atrisinājums ir: x∈[0;+∞) x∈R x∈[3;+∞) x∈∅" at bounding box center [503, 278] width 443 height 132
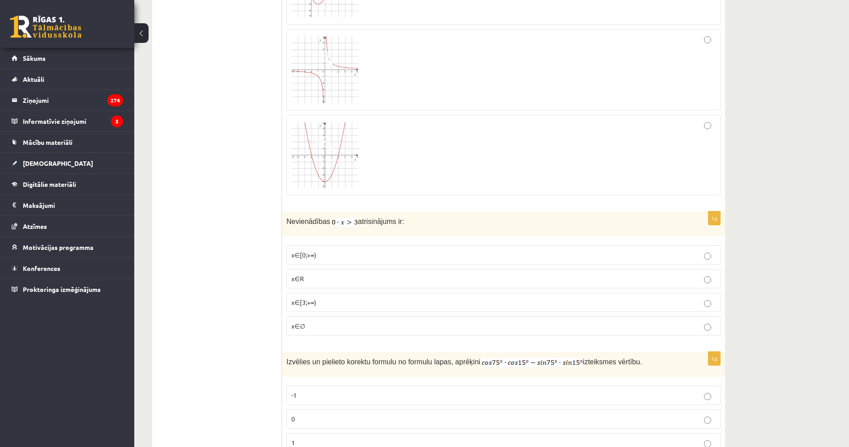
click at [308, 326] on p "x∈∅" at bounding box center [503, 326] width 424 height 9
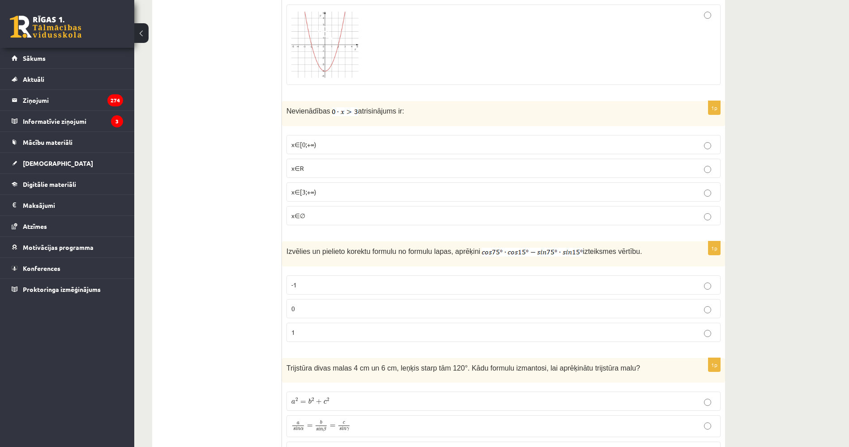
scroll to position [3010, 0]
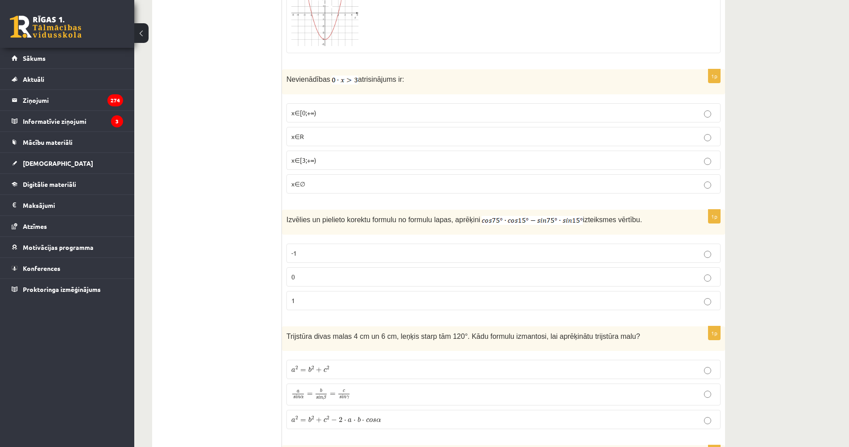
drag, startPoint x: 225, startPoint y: 245, endPoint x: 234, endPoint y: 282, distance: 38.3
click at [315, 298] on p "1" at bounding box center [503, 300] width 424 height 9
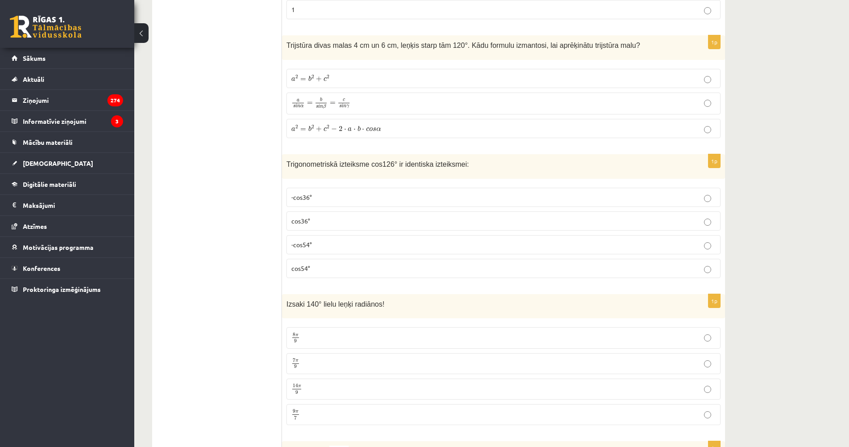
scroll to position [3346, 0]
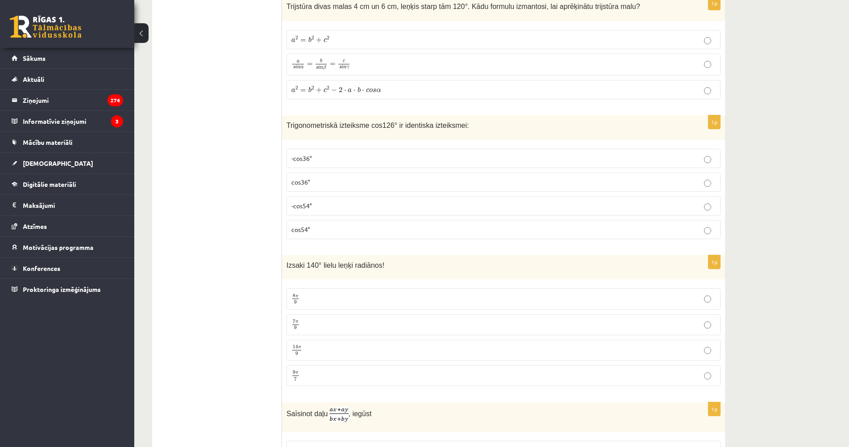
drag, startPoint x: 192, startPoint y: 190, endPoint x: 197, endPoint y: 233, distance: 43.3
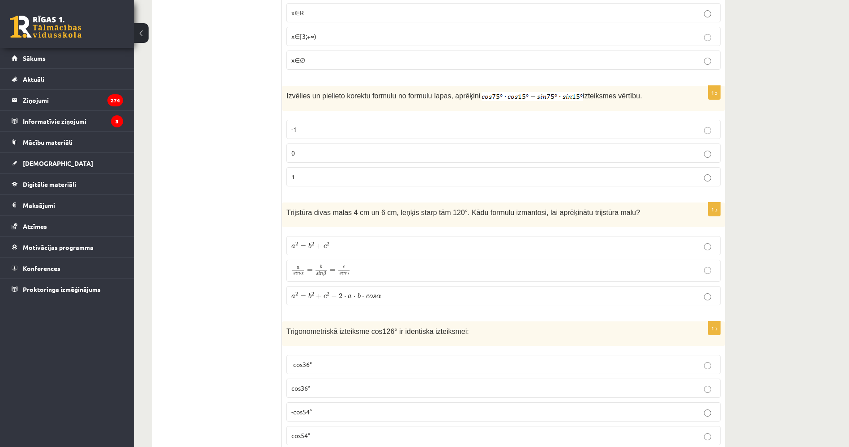
drag, startPoint x: 227, startPoint y: 145, endPoint x: 220, endPoint y: 80, distance: 65.3
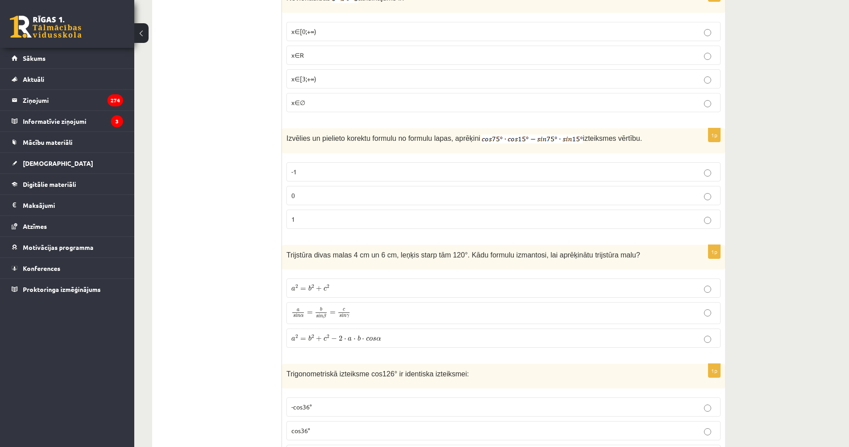
drag, startPoint x: 210, startPoint y: 106, endPoint x: 208, endPoint y: 100, distance: 6.7
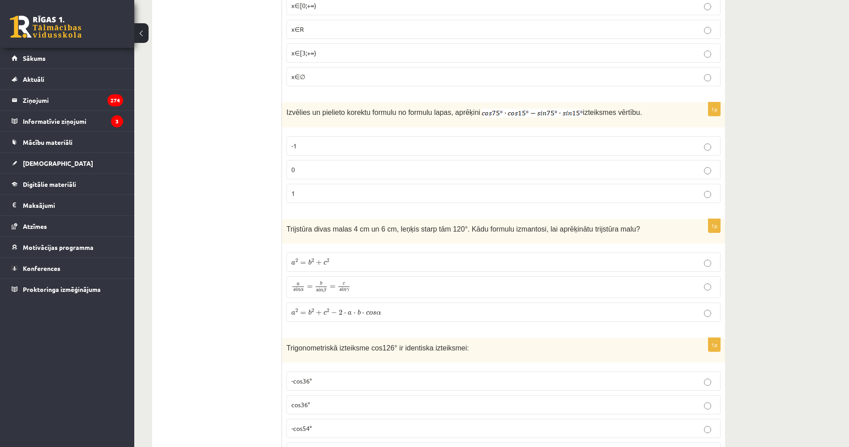
scroll to position [3132, 0]
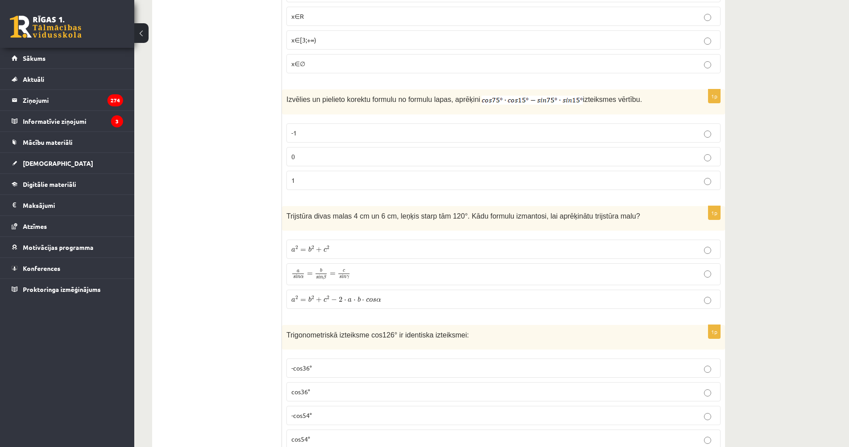
drag, startPoint x: 207, startPoint y: 114, endPoint x: 208, endPoint y: 127, distance: 13.0
click at [306, 152] on p "0" at bounding box center [503, 155] width 424 height 9
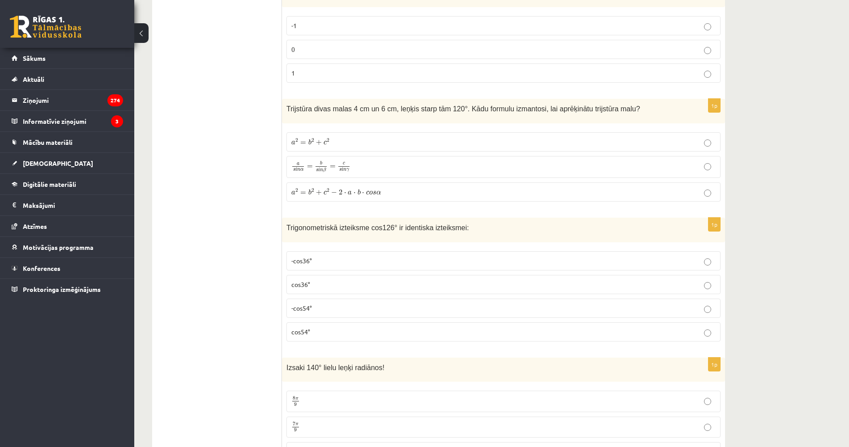
scroll to position [3252, 0]
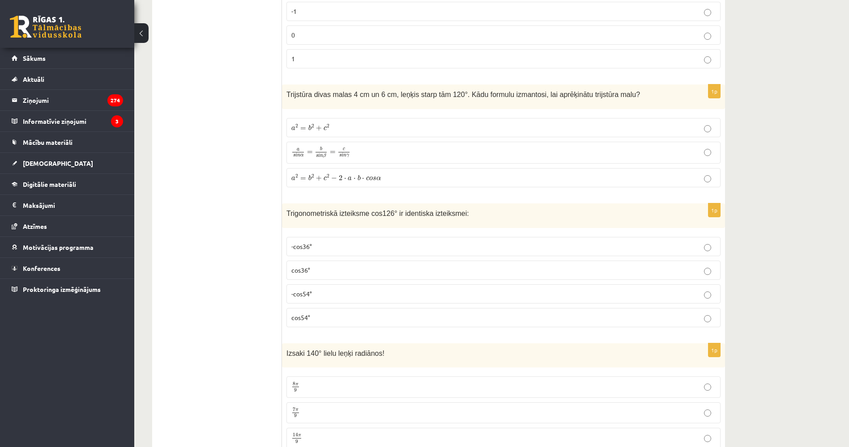
drag, startPoint x: 203, startPoint y: 153, endPoint x: 206, endPoint y: 165, distance: 12.4
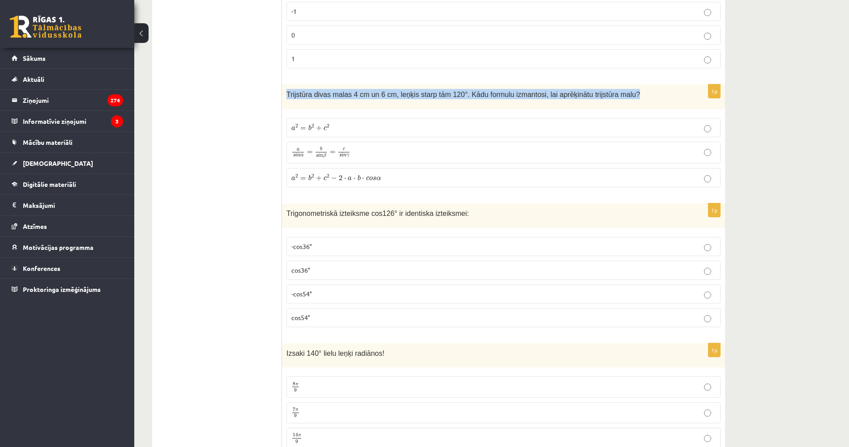
drag, startPoint x: 283, startPoint y: 91, endPoint x: 621, endPoint y: 97, distance: 338.3
click at [621, 97] on div "Trijstūra divas malas 4 cm un 6 cm, leņķis starp tām 120°. Kādu formulu izmanto…" at bounding box center [503, 97] width 443 height 25
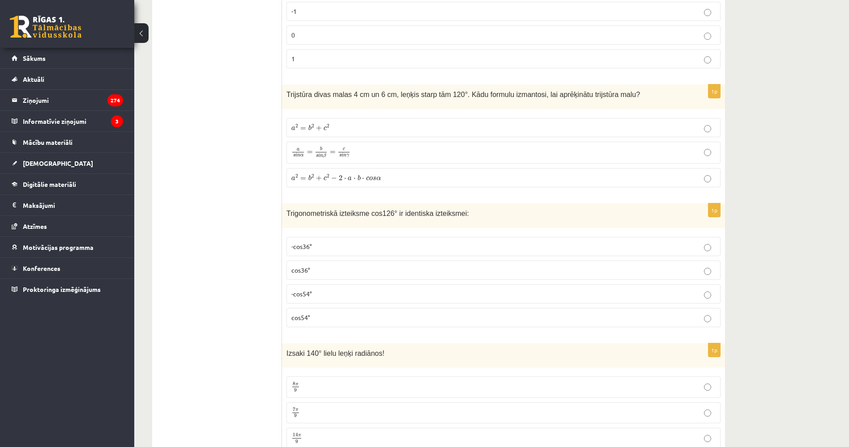
click at [332, 176] on span "−" at bounding box center [334, 178] width 6 height 5
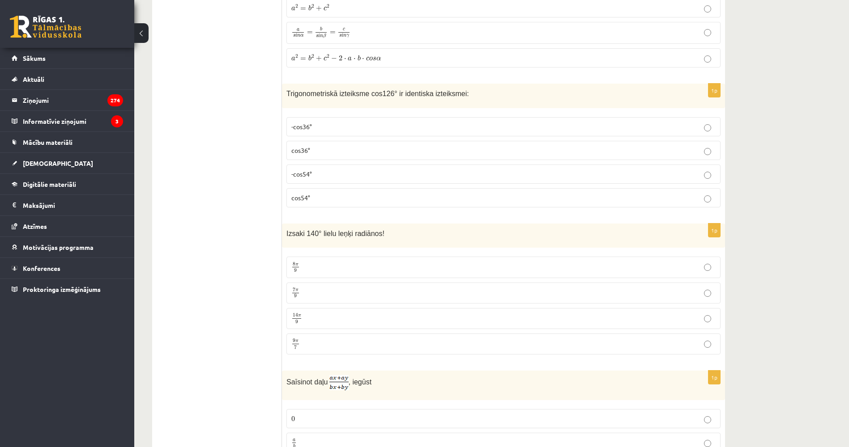
scroll to position [3400, 0]
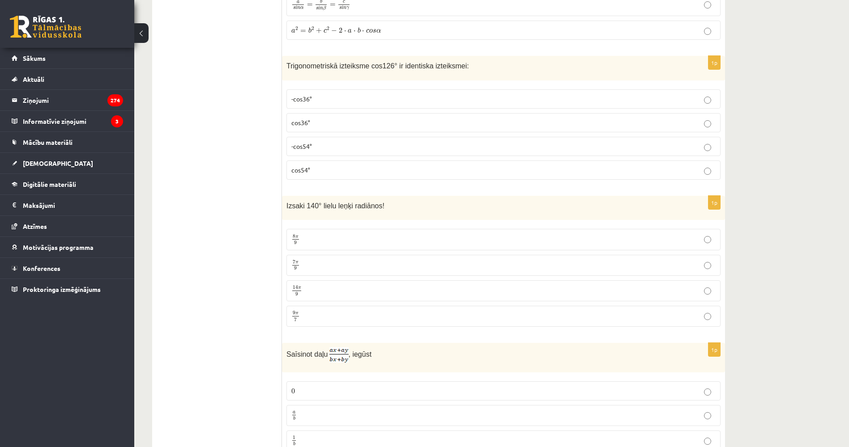
drag, startPoint x: 230, startPoint y: 161, endPoint x: 237, endPoint y: 195, distance: 34.8
click at [286, 62] on span "Trigonometriskā izteiksme cos126° ir identiska izteiksmei:" at bounding box center [377, 66] width 183 height 8
drag, startPoint x: 286, startPoint y: 62, endPoint x: 459, endPoint y: 67, distance: 172.3
click at [459, 67] on p "Trigonometriskā izteiksme cos126° ir identiska izteiksmei:" at bounding box center [480, 65] width 389 height 10
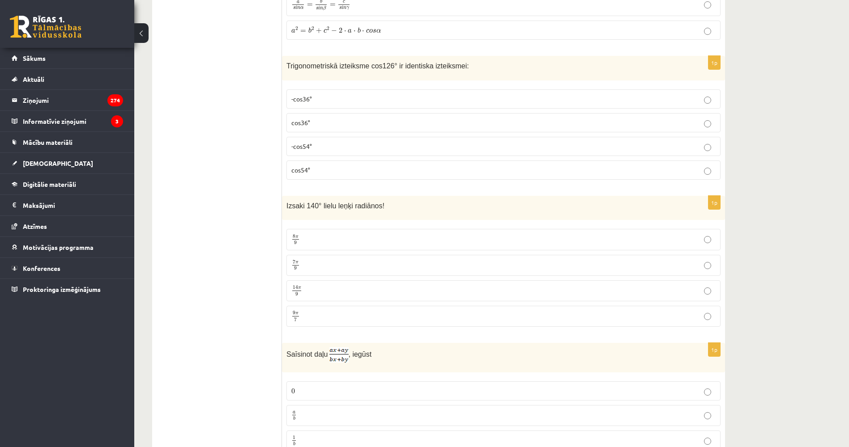
click at [342, 143] on p "-cos54°" at bounding box center [503, 146] width 424 height 9
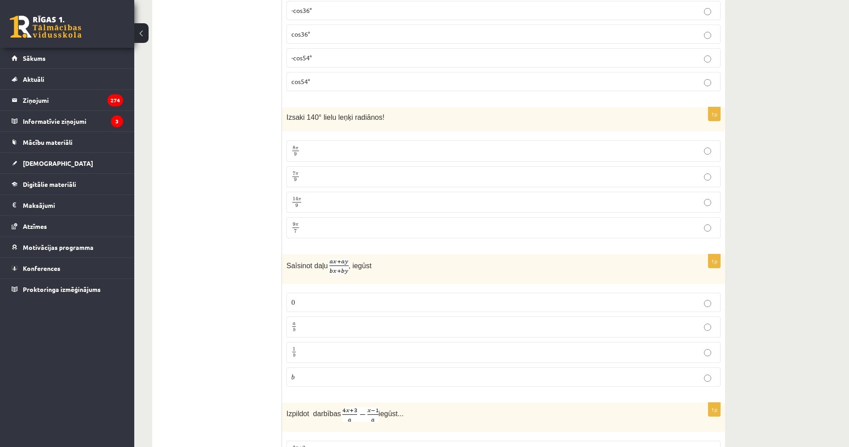
scroll to position [3500, 0]
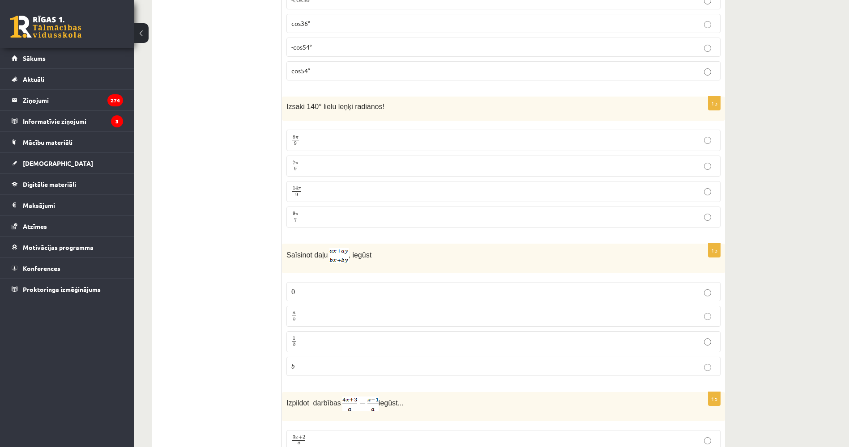
drag, startPoint x: 235, startPoint y: 175, endPoint x: 235, endPoint y: 183, distance: 8.1
click at [343, 163] on p "7 π 9 7 π 9" at bounding box center [503, 165] width 424 height 11
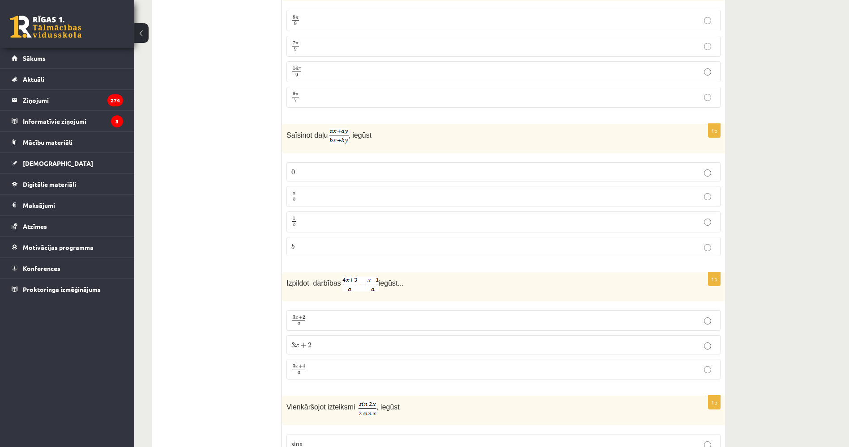
scroll to position [3637, 0]
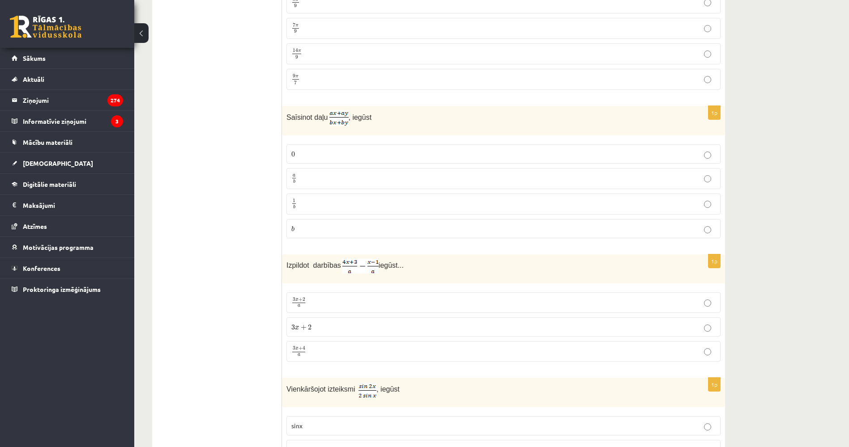
click at [323, 174] on p "a b a b" at bounding box center [503, 178] width 424 height 11
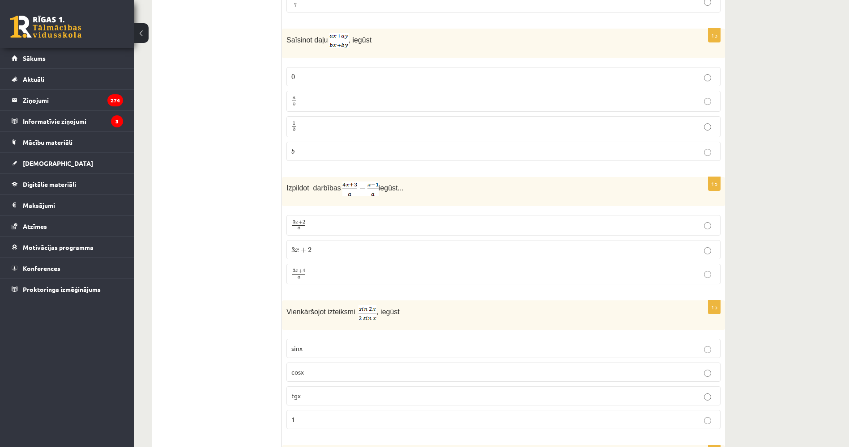
scroll to position [3747, 0]
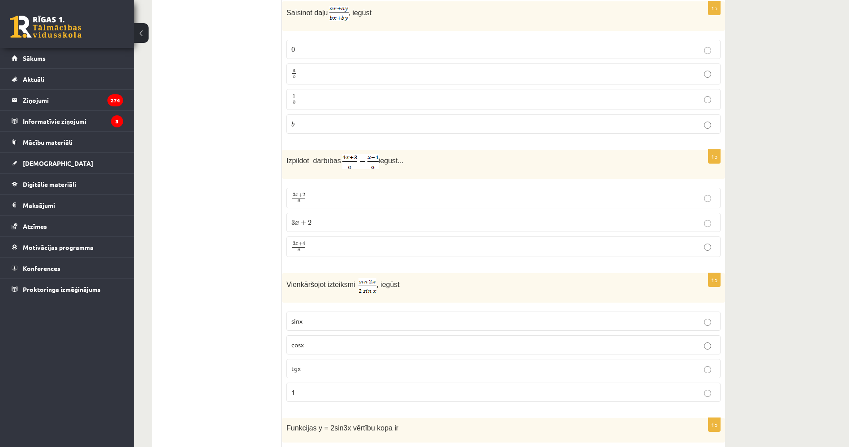
drag, startPoint x: 226, startPoint y: 200, endPoint x: 227, endPoint y: 224, distance: 24.7
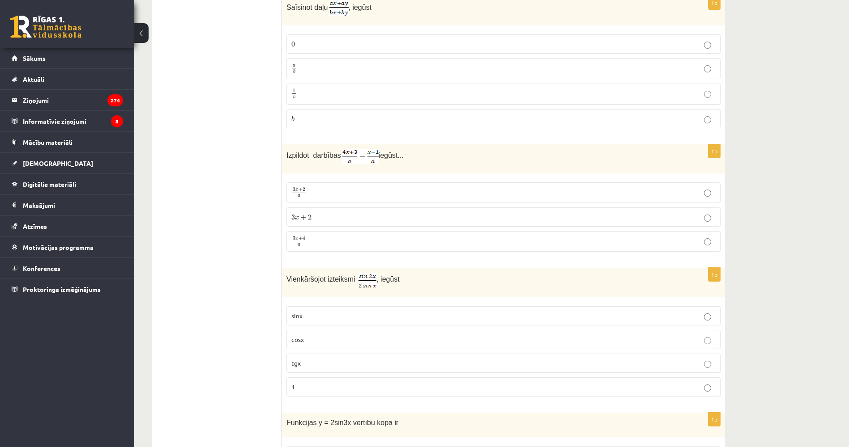
click at [333, 239] on p "3 x + 4 a 3 x + 4 a" at bounding box center [503, 241] width 424 height 11
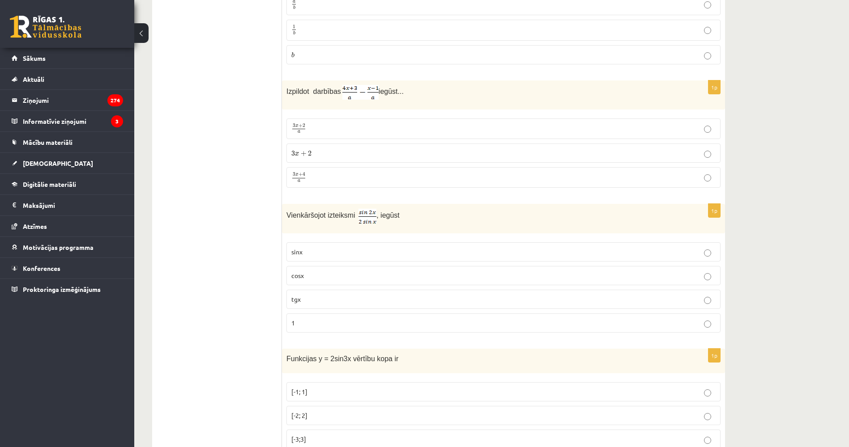
drag, startPoint x: 230, startPoint y: 255, endPoint x: 231, endPoint y: 262, distance: 6.8
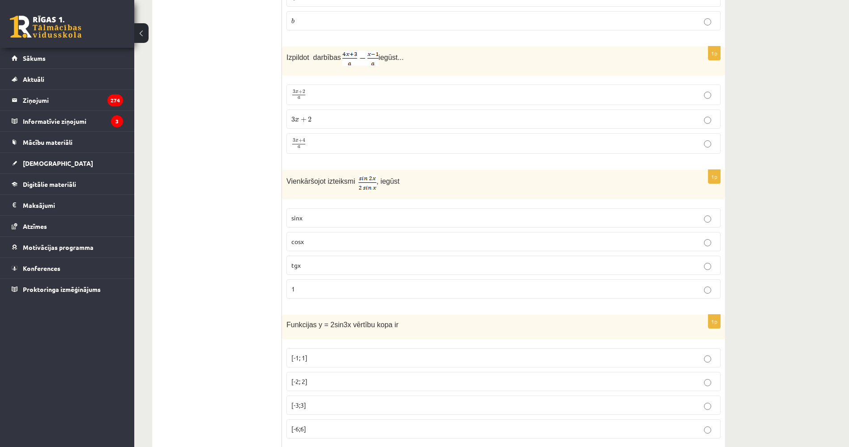
scroll to position [3866, 0]
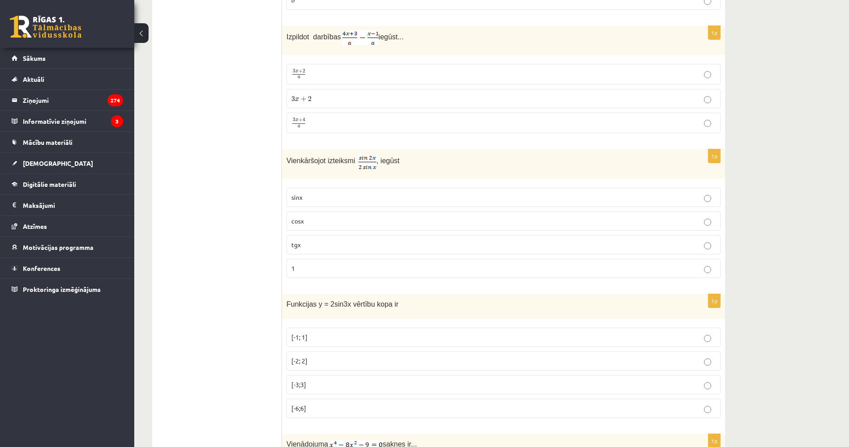
click at [331, 217] on p "cosx" at bounding box center [503, 221] width 424 height 9
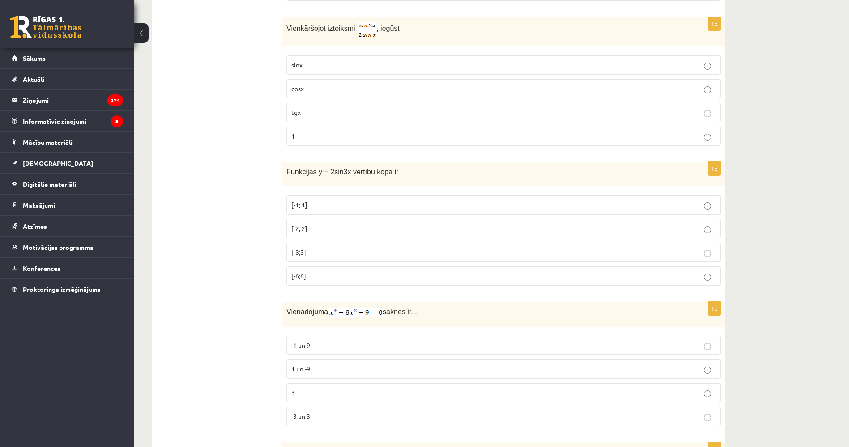
scroll to position [4031, 0]
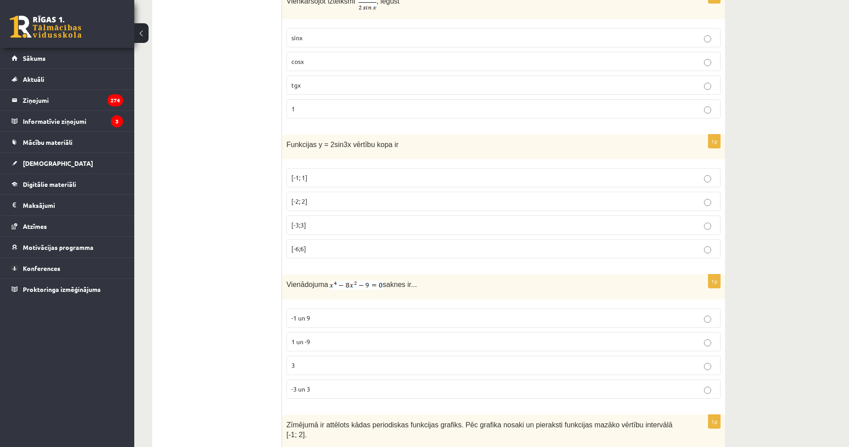
drag, startPoint x: 229, startPoint y: 190, endPoint x: 232, endPoint y: 220, distance: 30.6
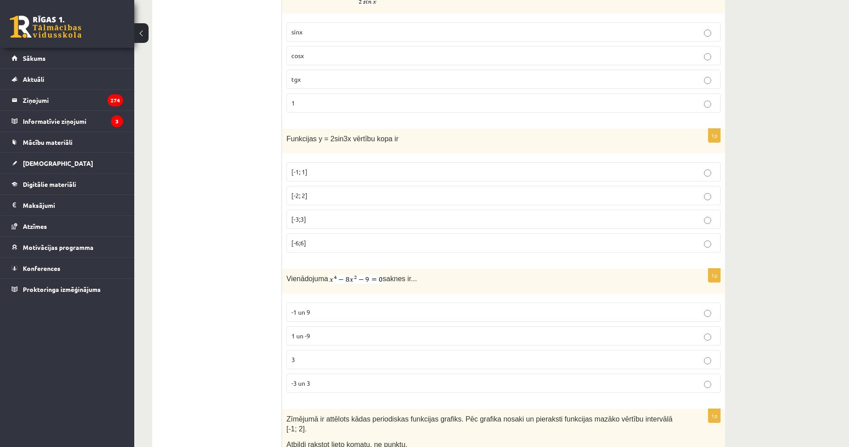
click at [319, 197] on p "[-2; 2]" at bounding box center [503, 195] width 424 height 9
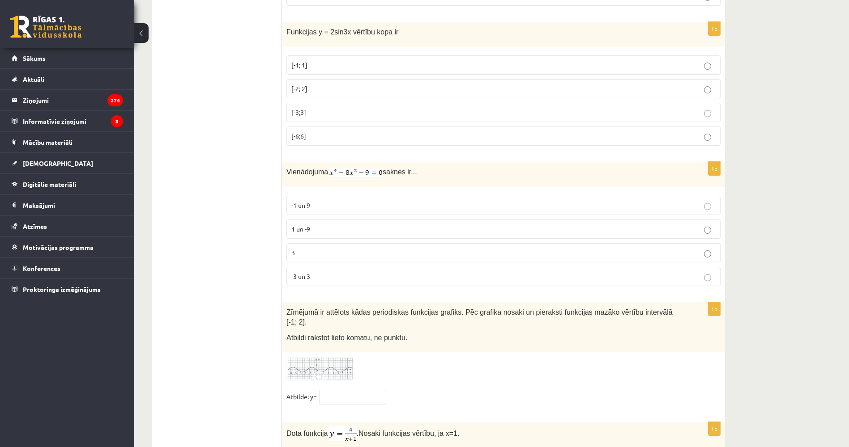
drag, startPoint x: 213, startPoint y: 201, endPoint x: 215, endPoint y: 213, distance: 12.2
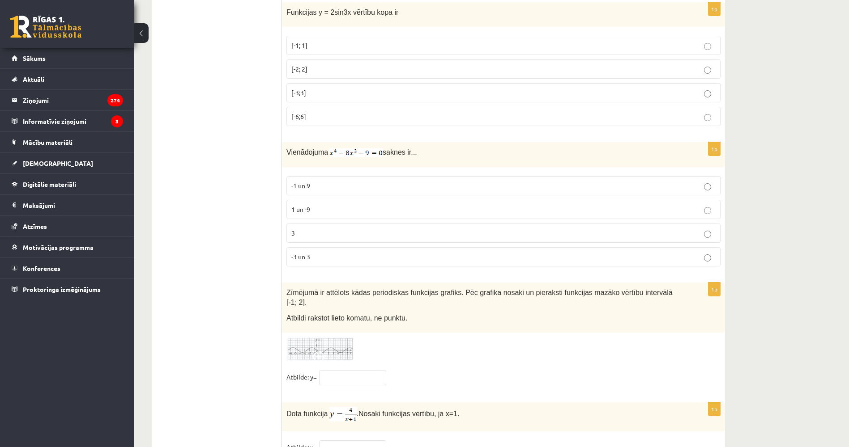
drag, startPoint x: 284, startPoint y: 148, endPoint x: 427, endPoint y: 155, distance: 143.4
click at [427, 155] on div "Vienādojuma saknes ir..." at bounding box center [503, 154] width 443 height 25
click at [335, 253] on p "-3 un 3" at bounding box center [503, 256] width 424 height 9
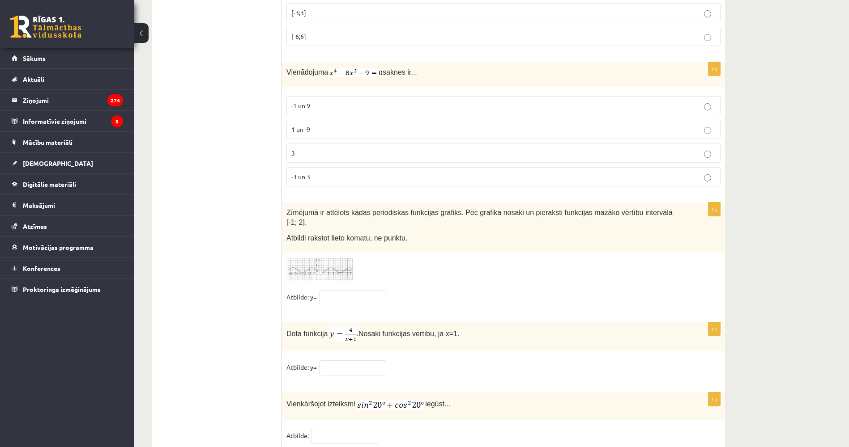
scroll to position [4259, 0]
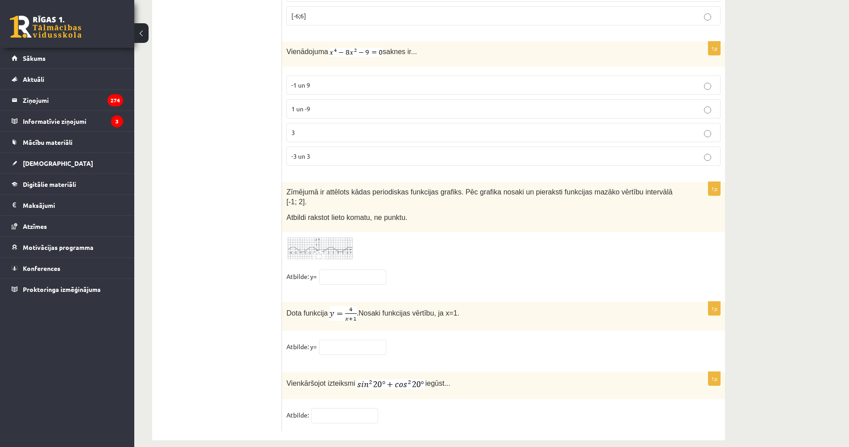
drag, startPoint x: 209, startPoint y: 213, endPoint x: 215, endPoint y: 246, distance: 34.1
click at [331, 237] on img at bounding box center [319, 249] width 67 height 25
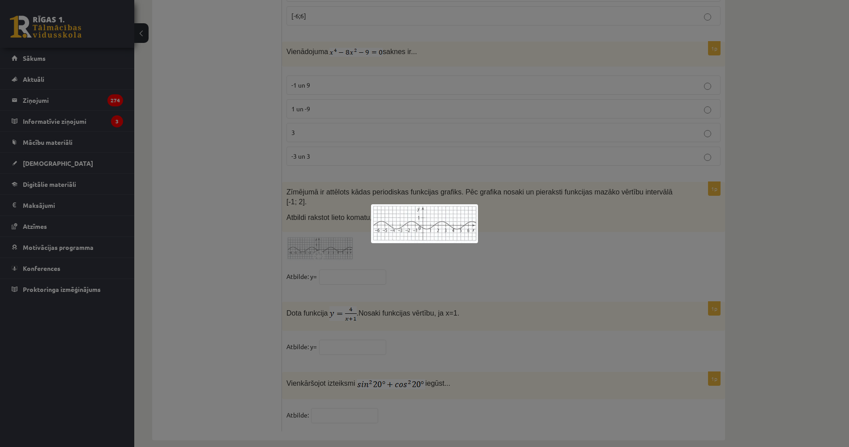
click at [235, 226] on div at bounding box center [424, 223] width 849 height 447
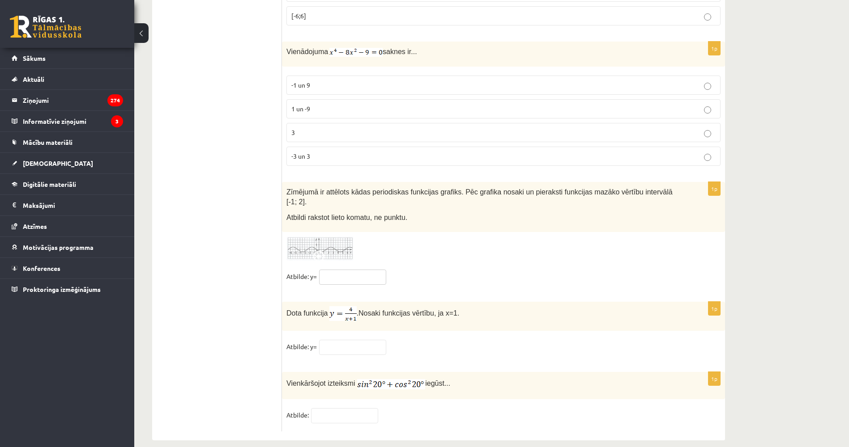
click at [362, 270] on input "text" at bounding box center [352, 277] width 67 height 15
click at [325, 251] on span at bounding box center [320, 258] width 14 height 14
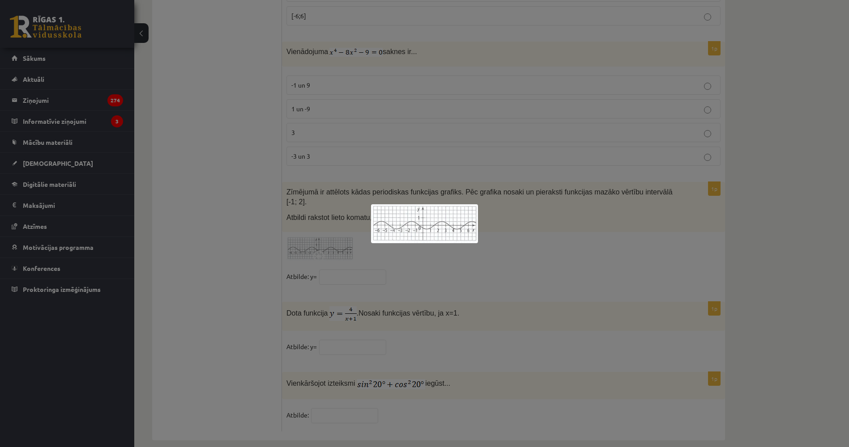
click at [269, 258] on div at bounding box center [424, 223] width 849 height 447
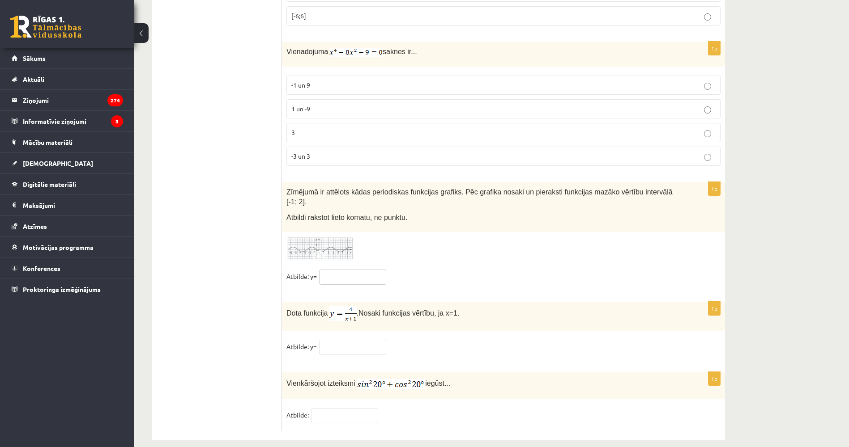
click at [336, 270] on input "text" at bounding box center [352, 277] width 67 height 15
type input "****"
drag, startPoint x: 221, startPoint y: 226, endPoint x: 224, endPoint y: 255, distance: 28.9
click at [341, 340] on input "text" at bounding box center [352, 347] width 67 height 15
type input "*"
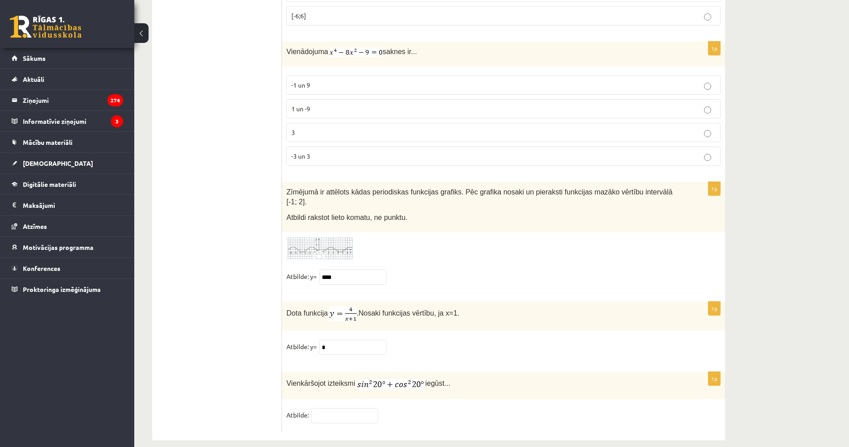
click at [345, 409] on input "text" at bounding box center [344, 416] width 67 height 15
type input "*"
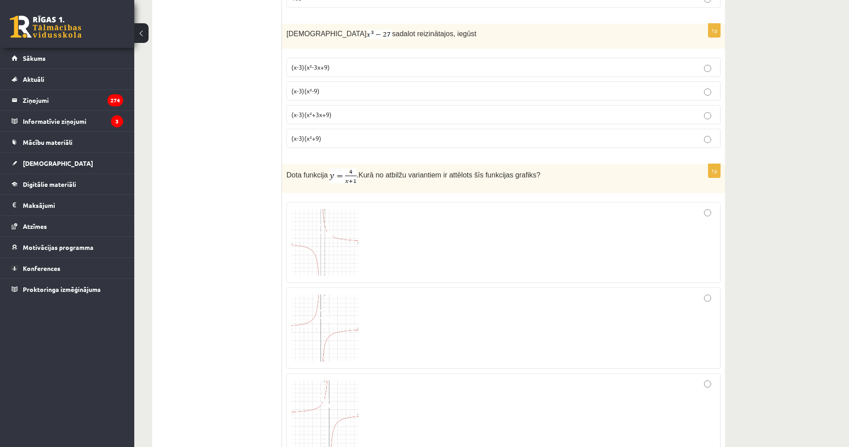
scroll to position [0, 0]
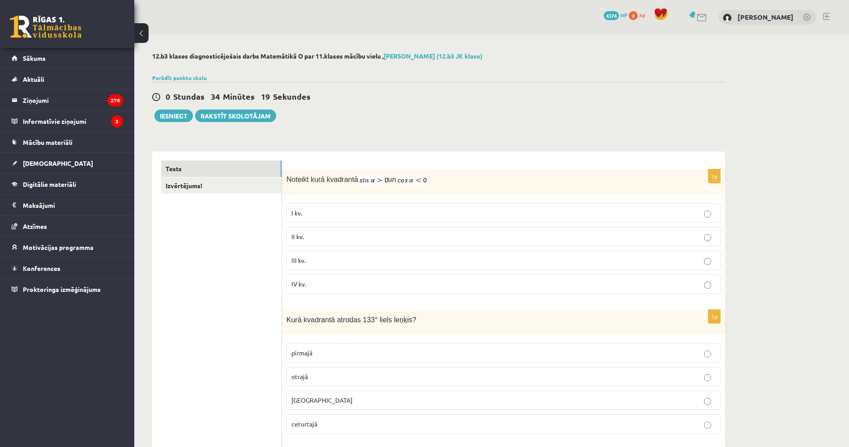
drag, startPoint x: 231, startPoint y: 287, endPoint x: 211, endPoint y: 82, distance: 206.3
click at [192, 182] on link "Izvērtējums!" at bounding box center [221, 186] width 120 height 17
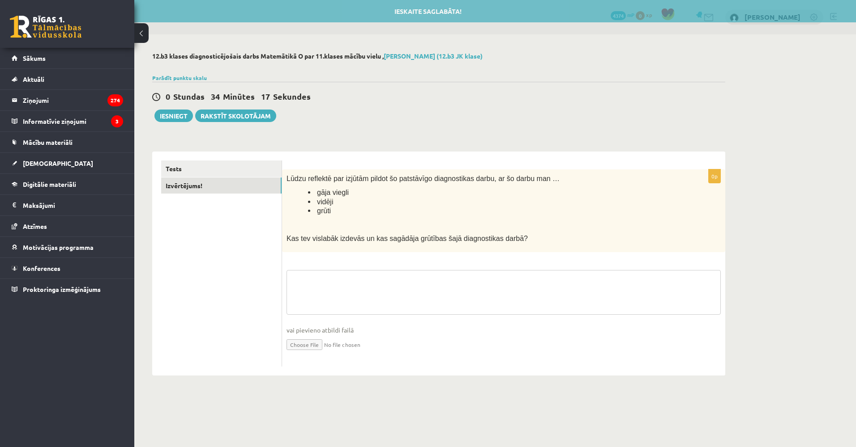
click at [350, 284] on textarea at bounding box center [503, 292] width 434 height 45
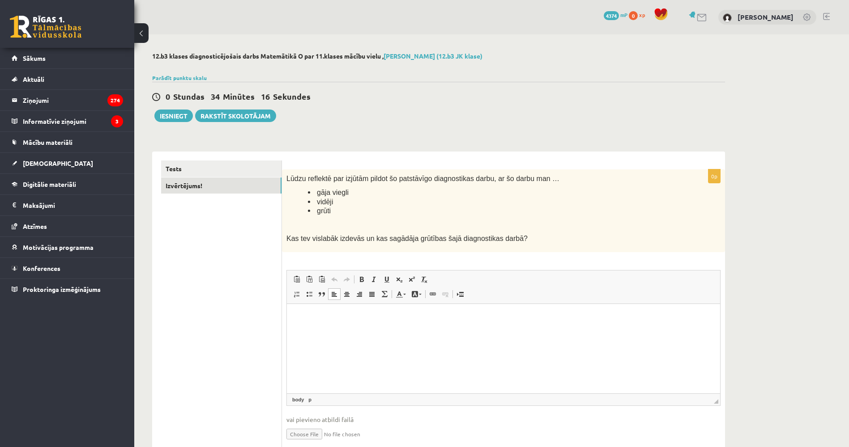
click at [352, 324] on html at bounding box center [503, 317] width 433 height 27
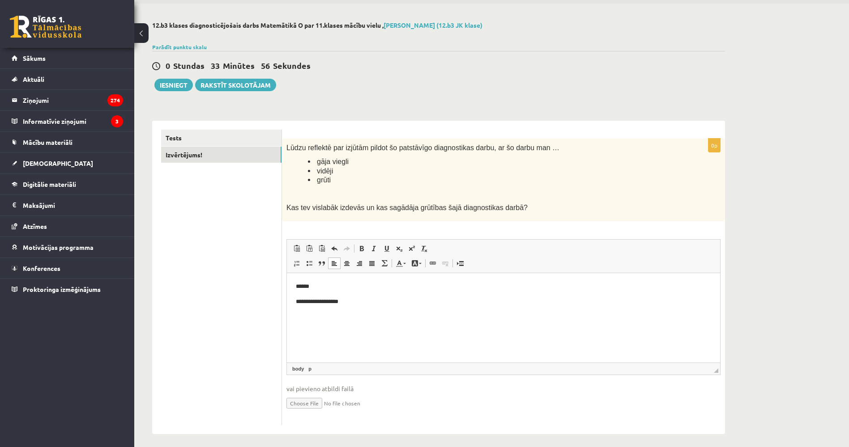
scroll to position [37, 0]
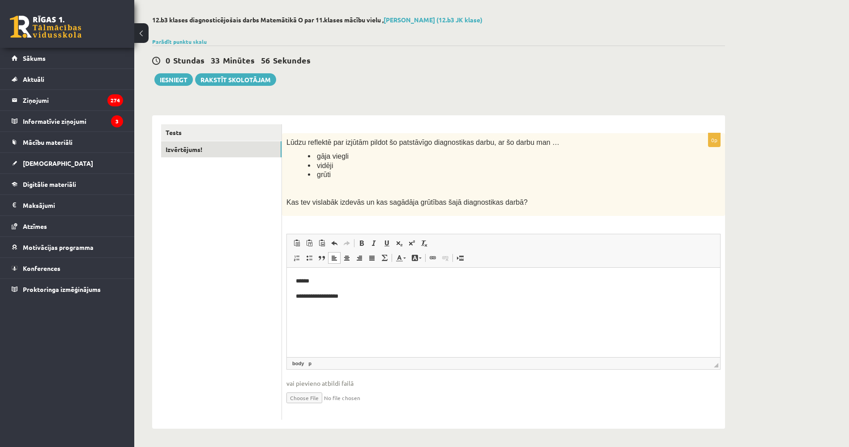
drag, startPoint x: 223, startPoint y: 329, endPoint x: 226, endPoint y: 341, distance: 12.3
click at [176, 79] on button "Iesniegt" at bounding box center [173, 79] width 38 height 13
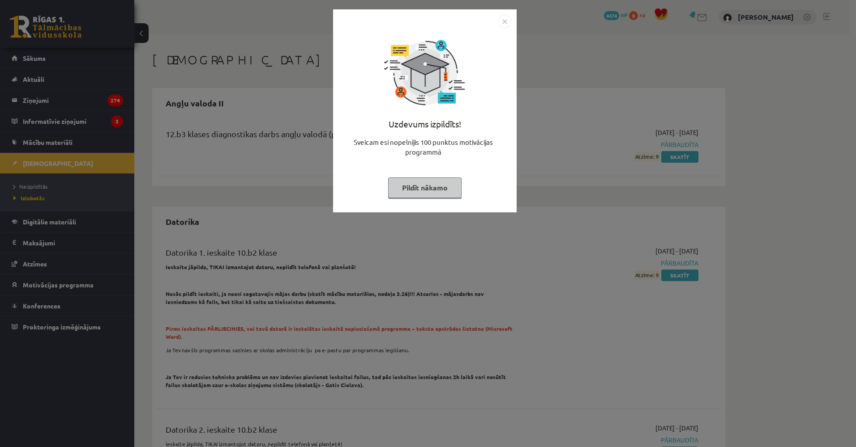
click at [260, 103] on div "Uzdevums izpildīts! Sveicam esi nopelnījis 100 punktus motivācijas programmā Pi…" at bounding box center [428, 223] width 856 height 447
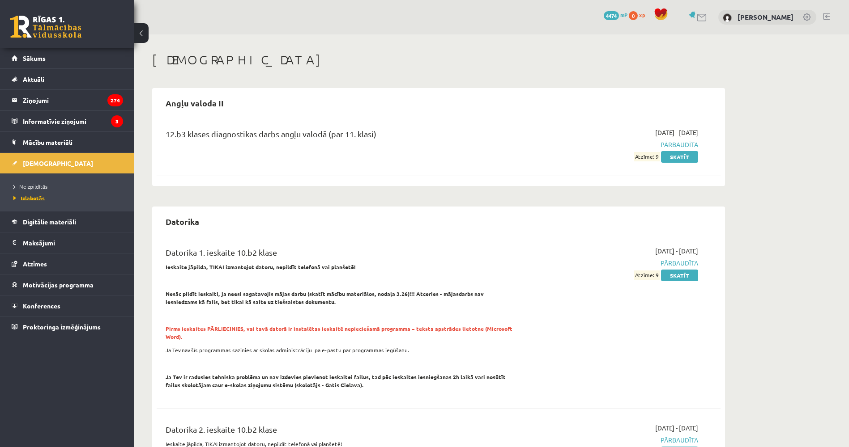
click at [38, 198] on span "Izlabotās" at bounding box center [28, 198] width 31 height 7
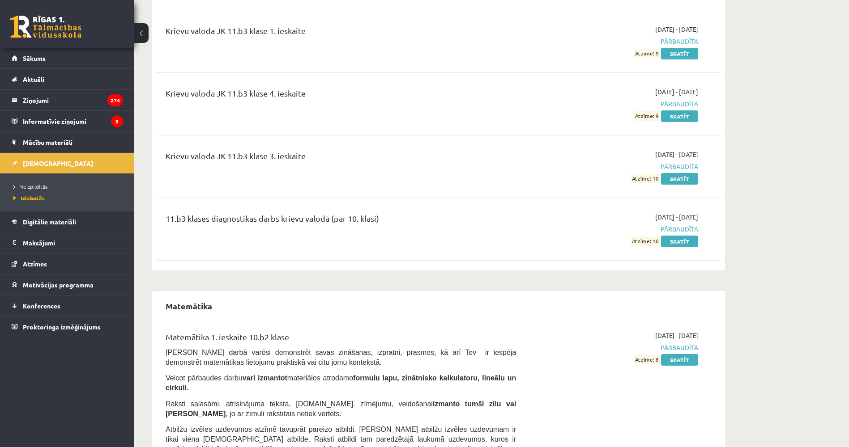
drag, startPoint x: 322, startPoint y: 98, endPoint x: 329, endPoint y: 209, distance: 110.3
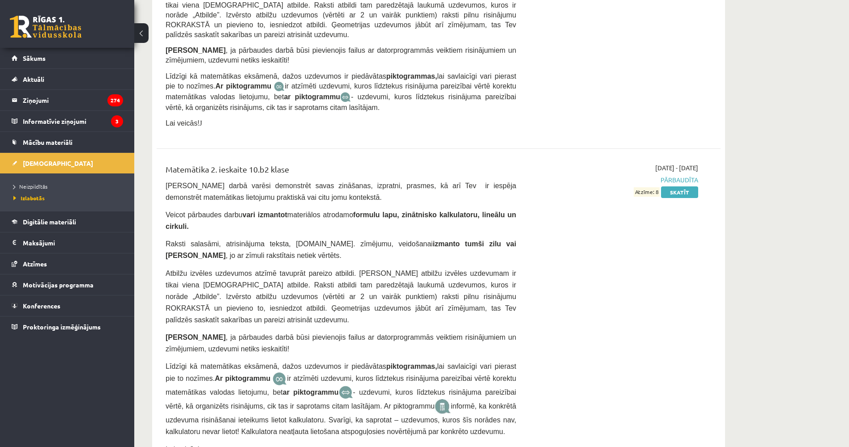
drag, startPoint x: 331, startPoint y: 138, endPoint x: 327, endPoint y: 216, distance: 77.5
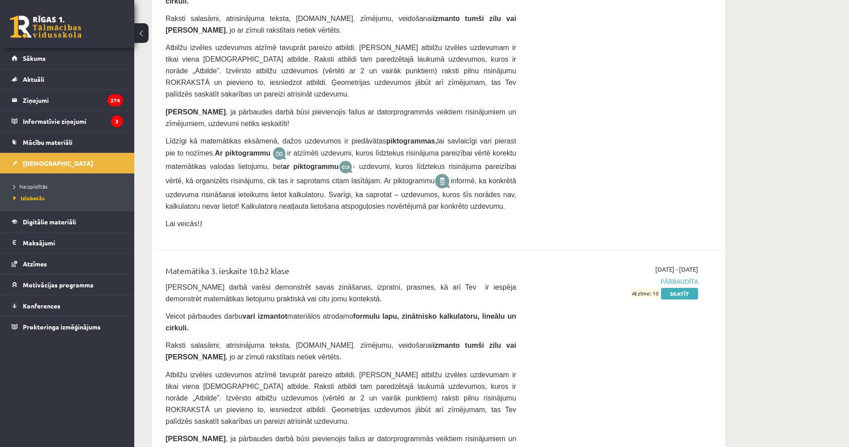
drag, startPoint x: 336, startPoint y: 178, endPoint x: 335, endPoint y: 209, distance: 30.9
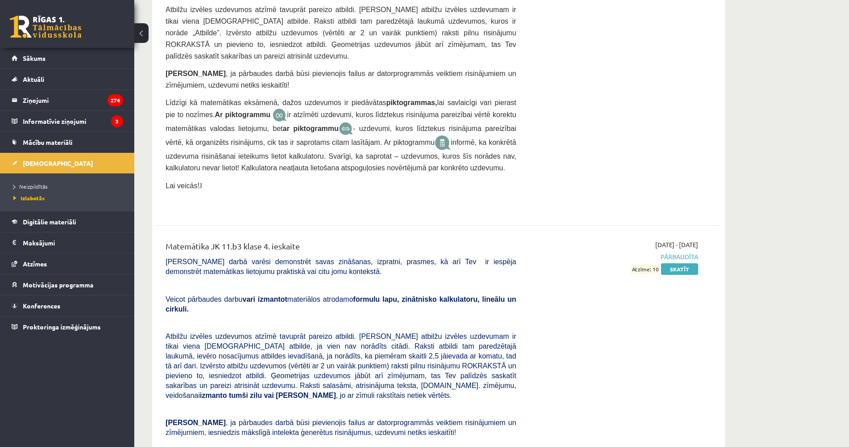
drag, startPoint x: 332, startPoint y: 171, endPoint x: 332, endPoint y: 218, distance: 47.0
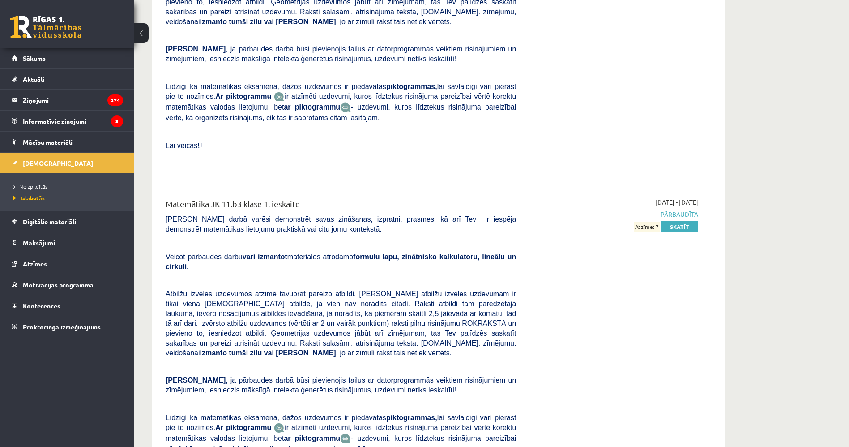
drag, startPoint x: 336, startPoint y: 193, endPoint x: 337, endPoint y: 238, distance: 44.3
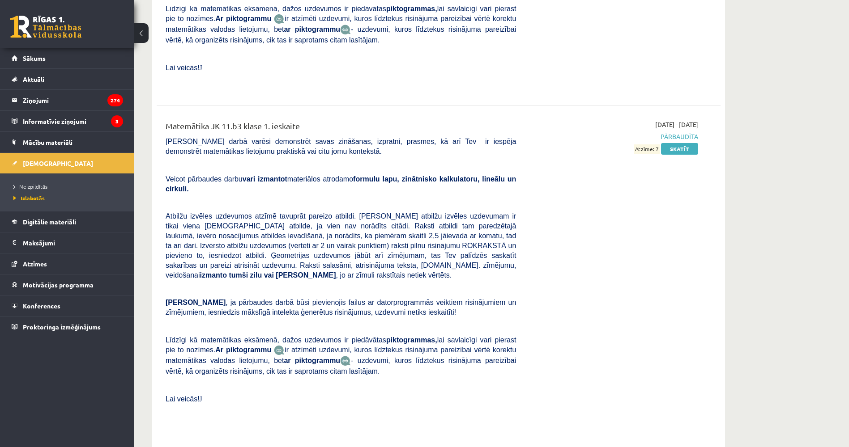
drag, startPoint x: 313, startPoint y: 184, endPoint x: 316, endPoint y: 206, distance: 22.1
